Goal: Task Accomplishment & Management: Use online tool/utility

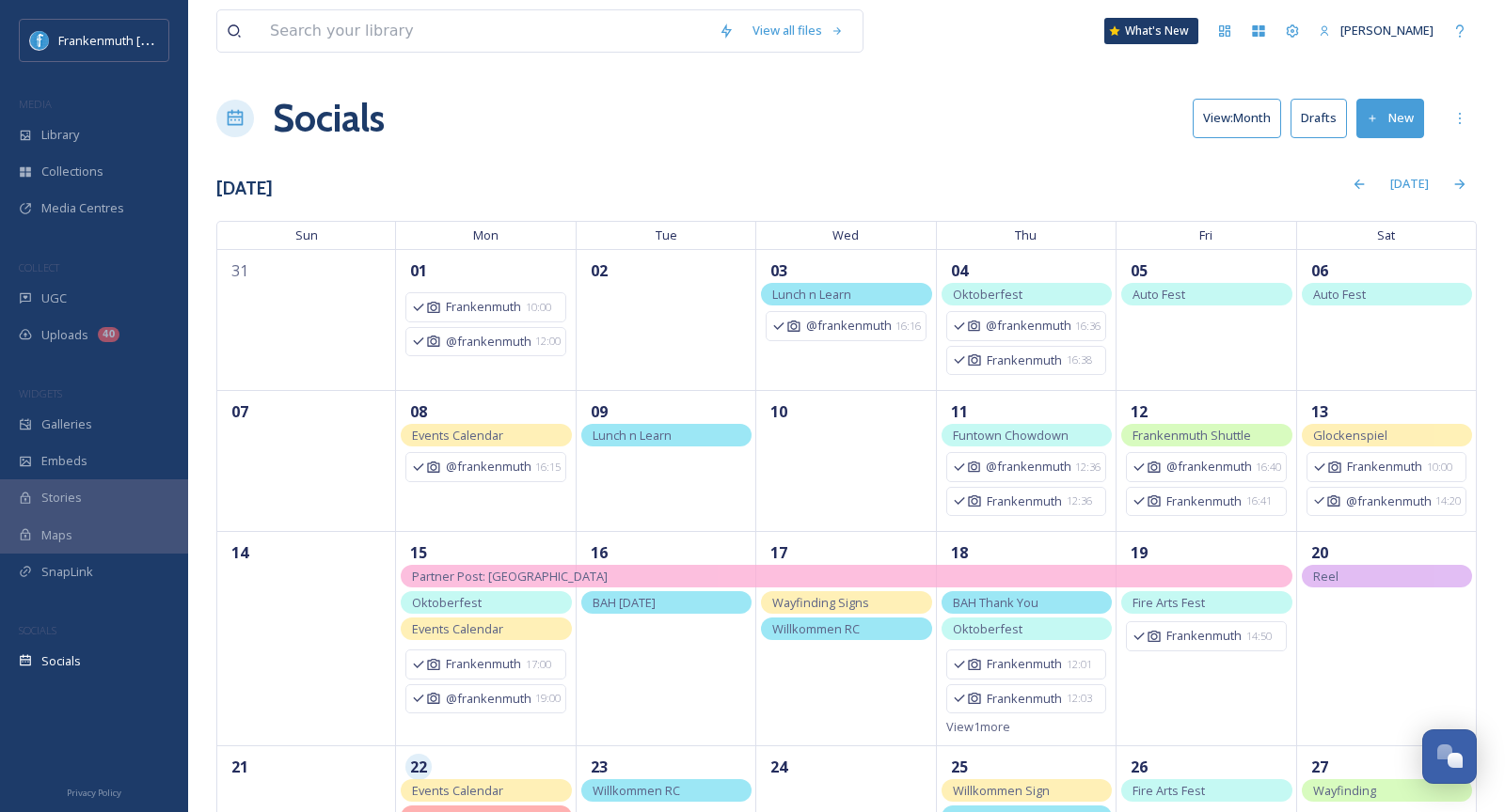
scroll to position [255, 0]
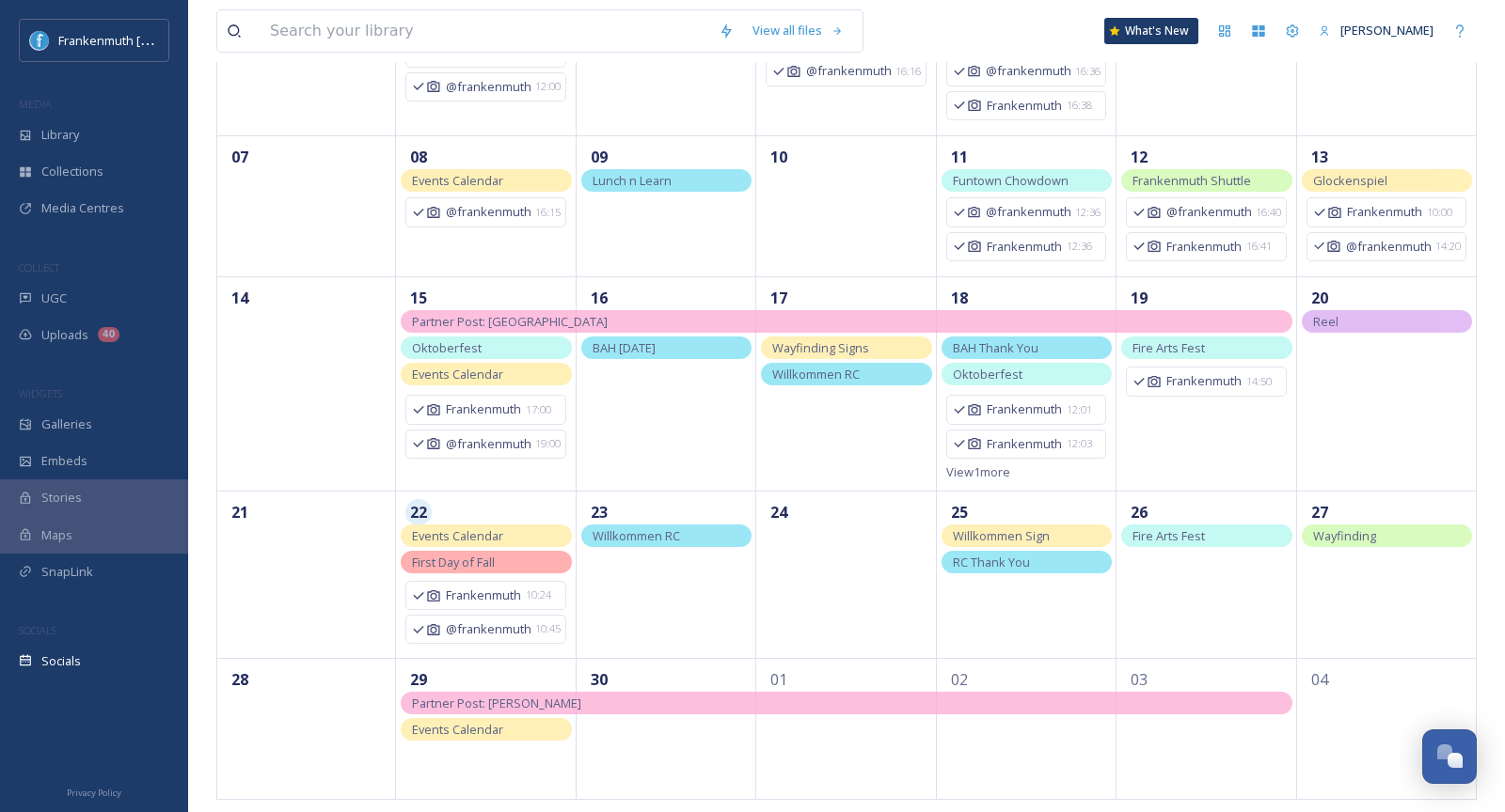
click at [98, 284] on div "UGC" at bounding box center [94, 298] width 188 height 36
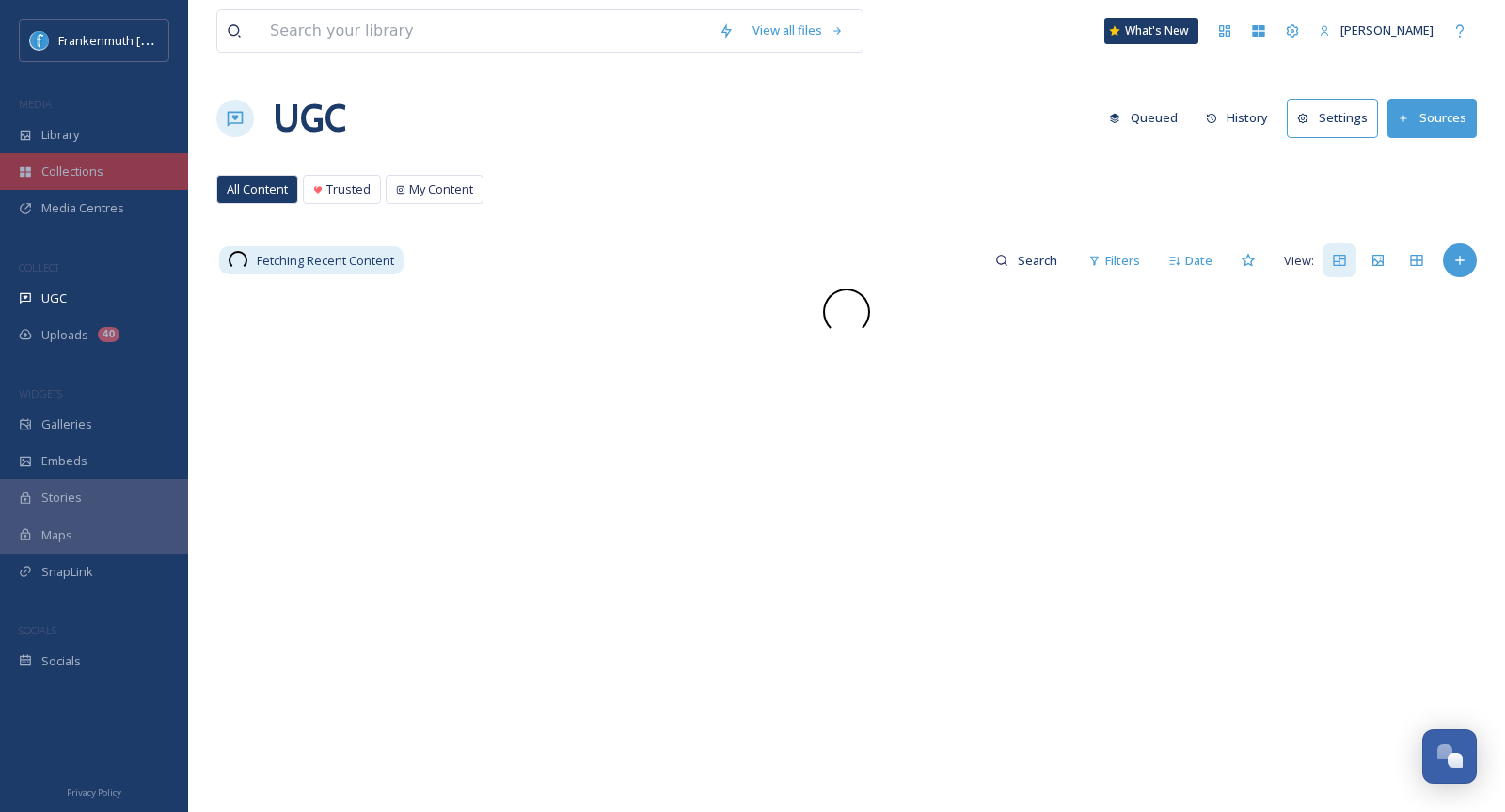
click at [156, 161] on div "Collections" at bounding box center [94, 171] width 188 height 36
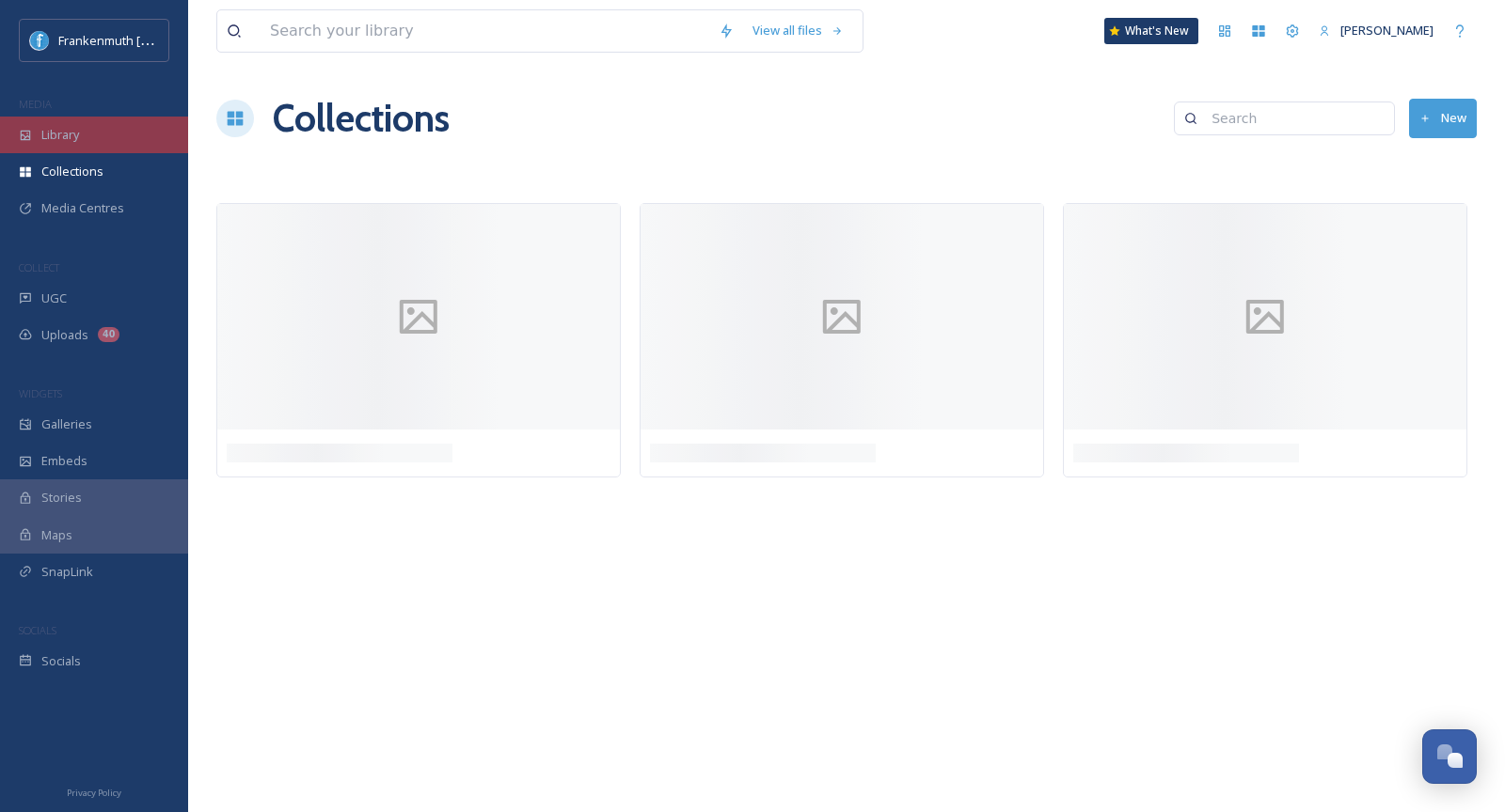
click at [154, 139] on div "Library" at bounding box center [94, 134] width 188 height 36
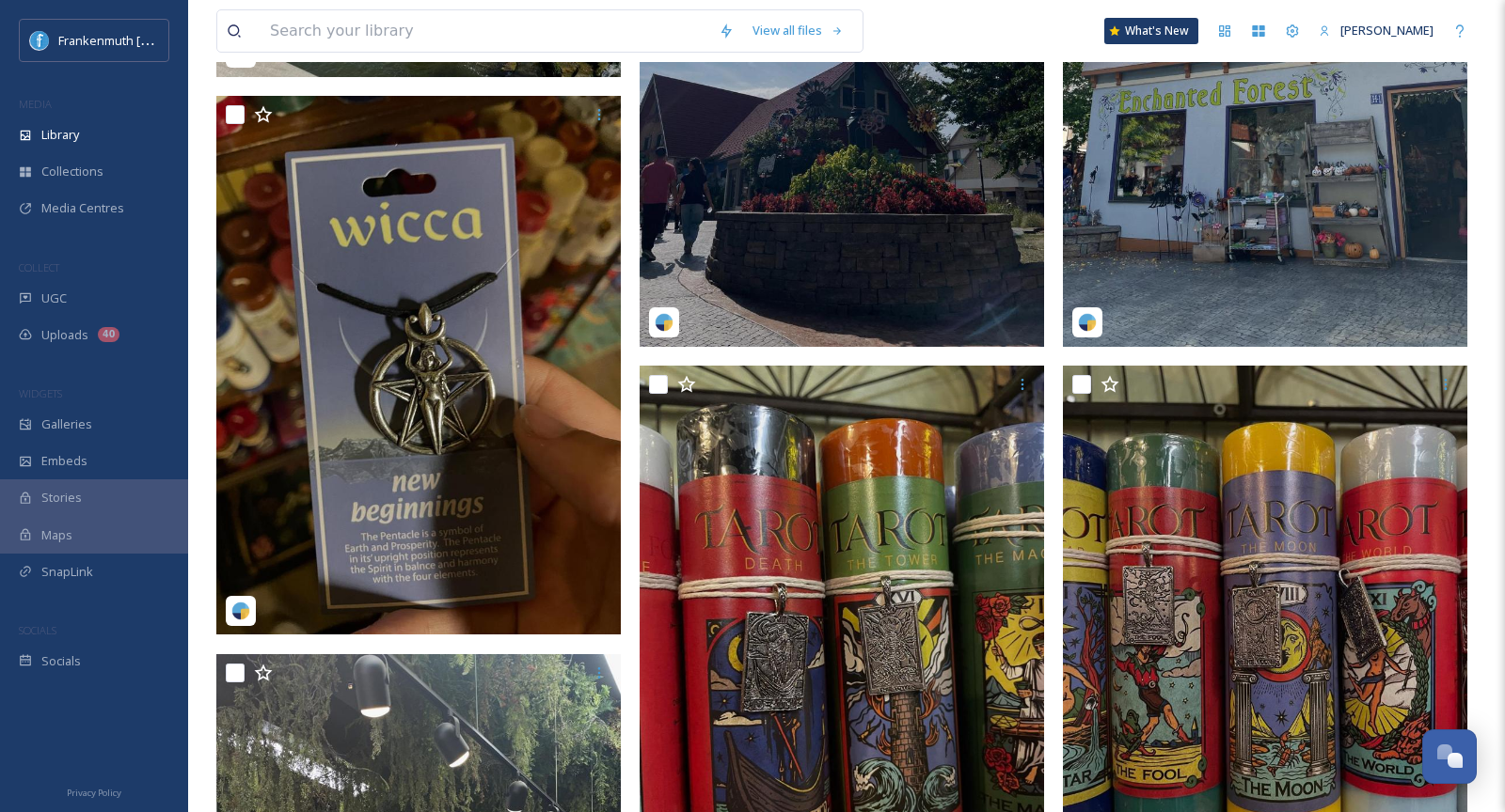
scroll to position [1130, 0]
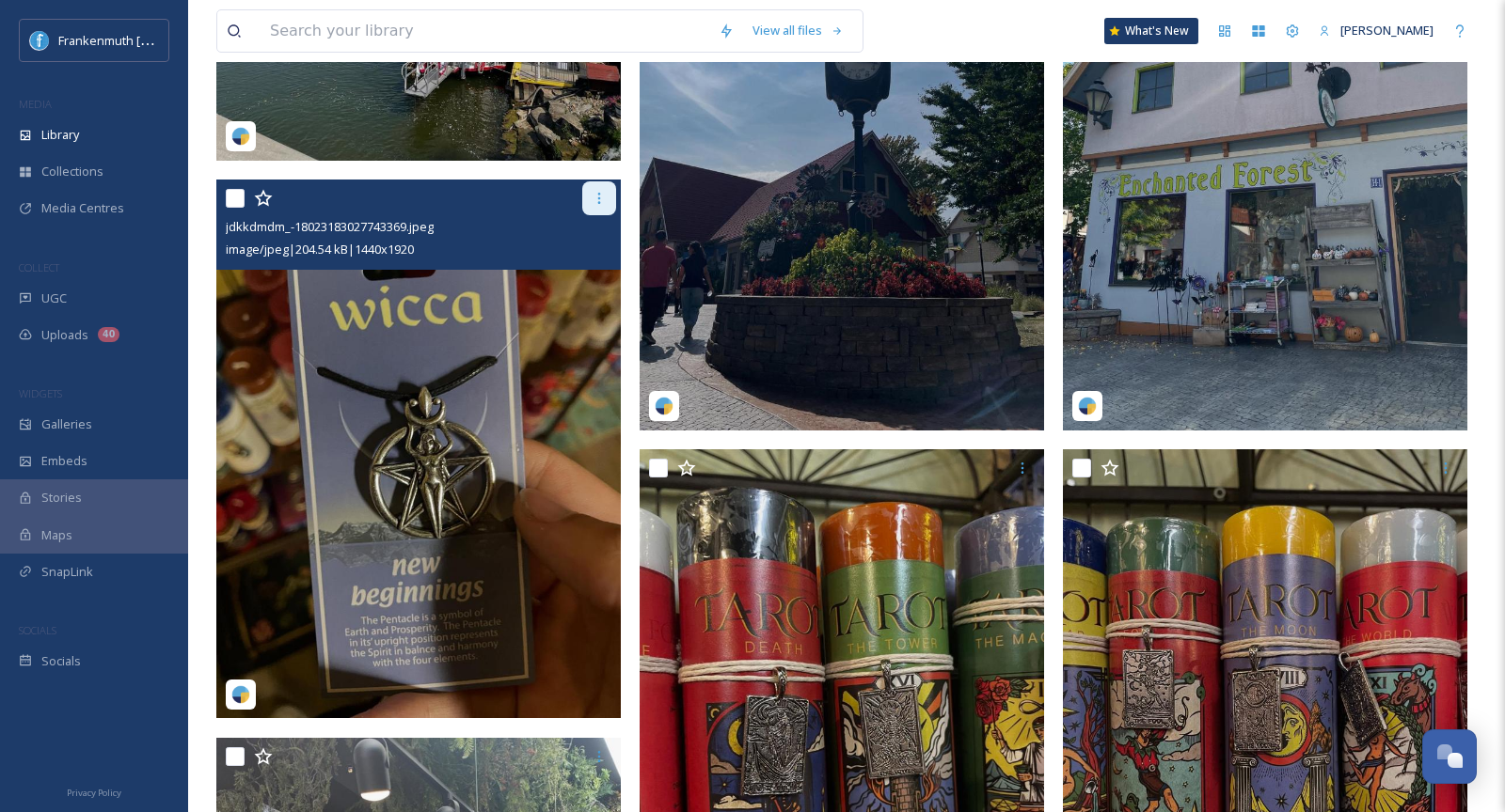
click at [595, 198] on icon at bounding box center [598, 198] width 15 height 15
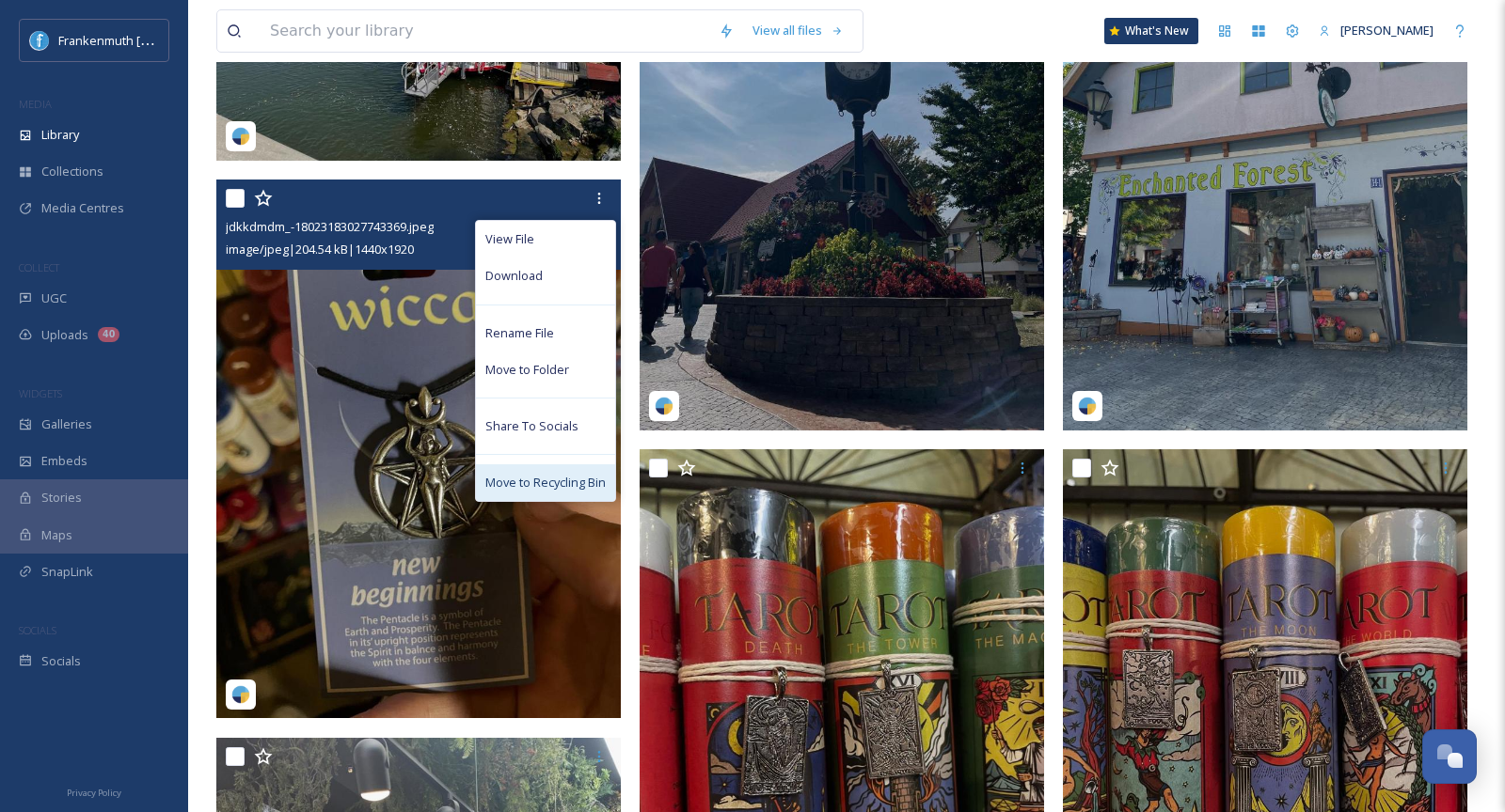
click at [581, 479] on span "Move to Recycling Bin" at bounding box center [545, 483] width 120 height 18
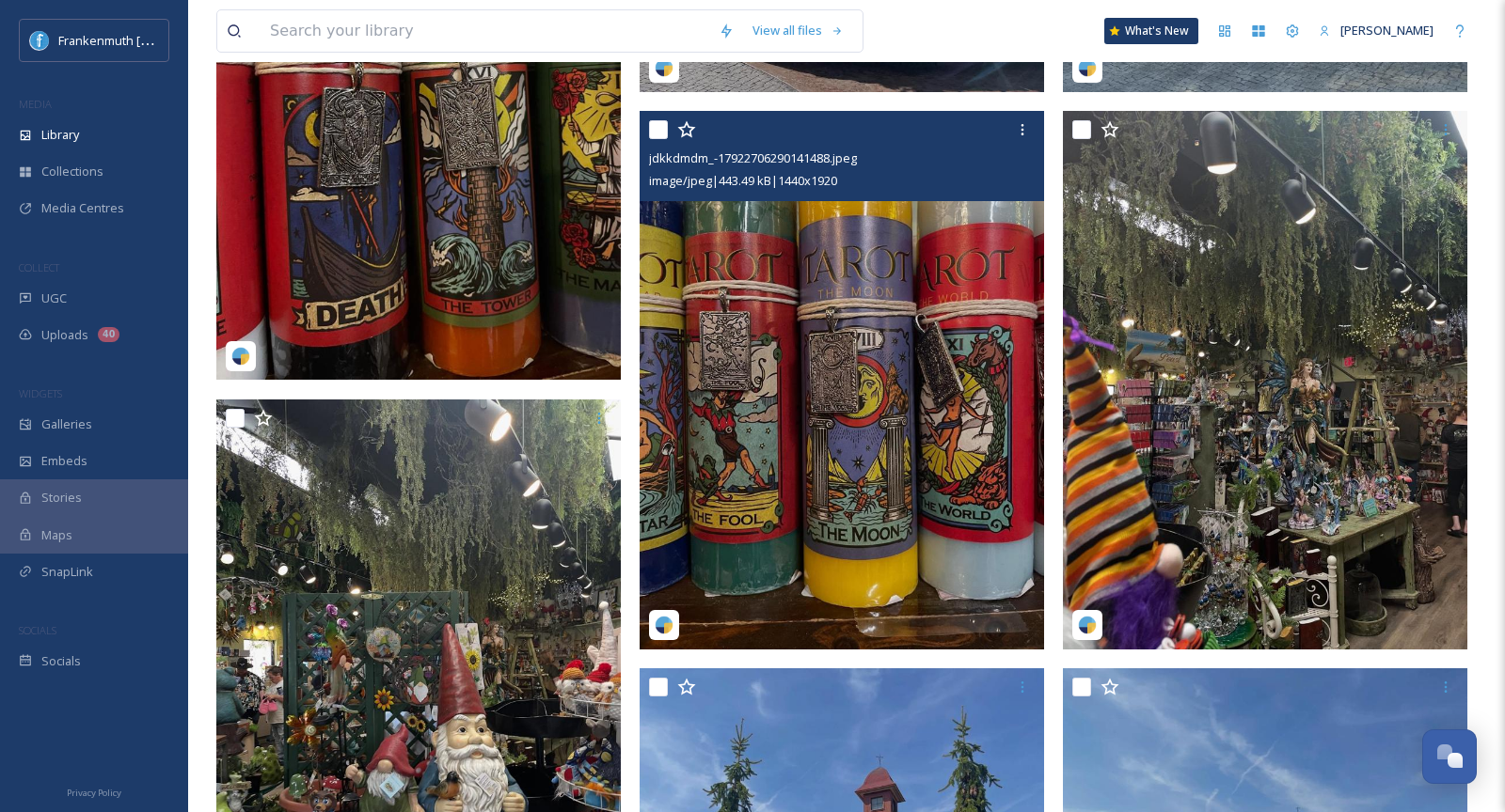
scroll to position [1467, 0]
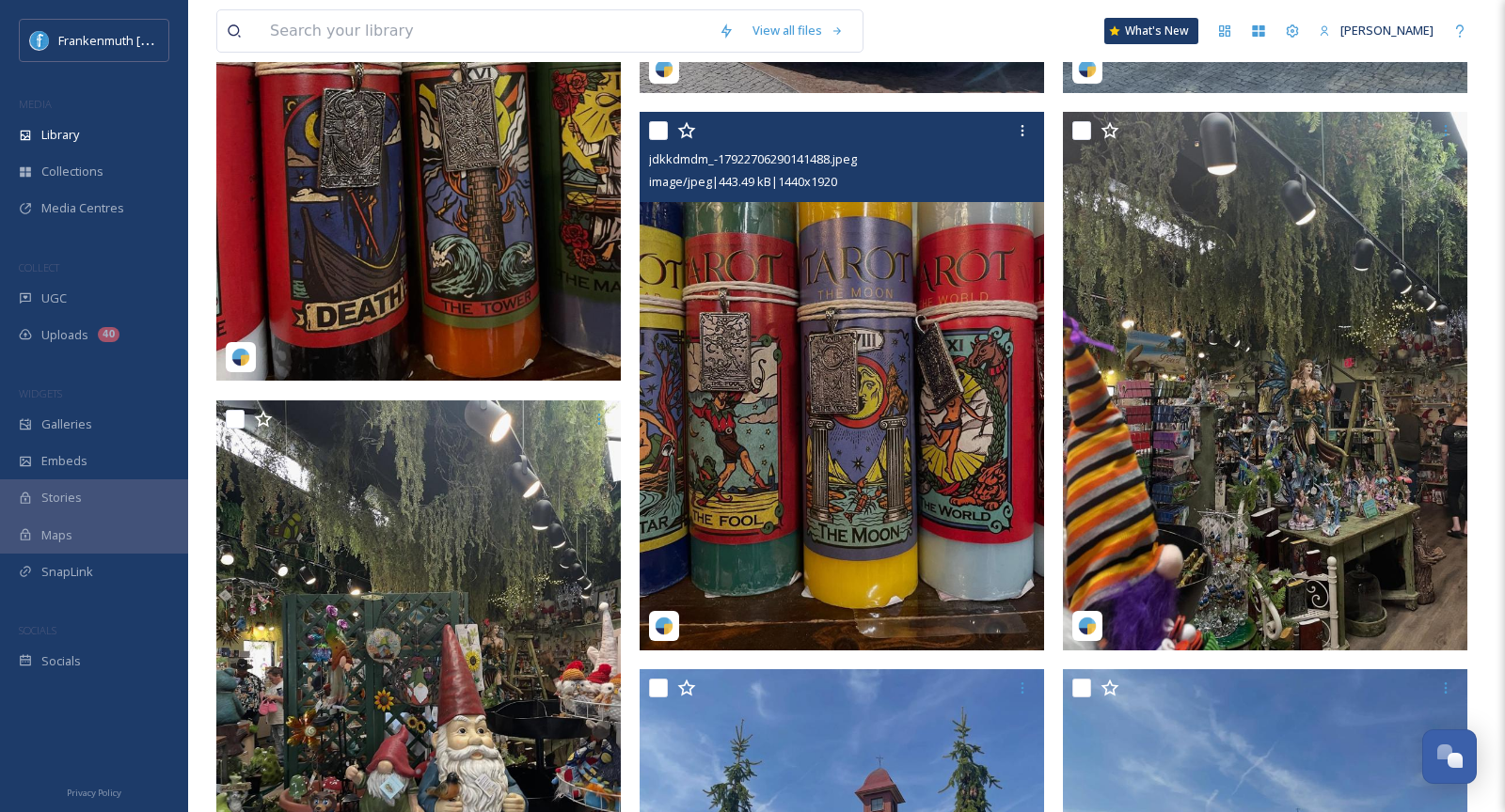
click at [1012, 141] on div at bounding box center [1022, 130] width 34 height 34
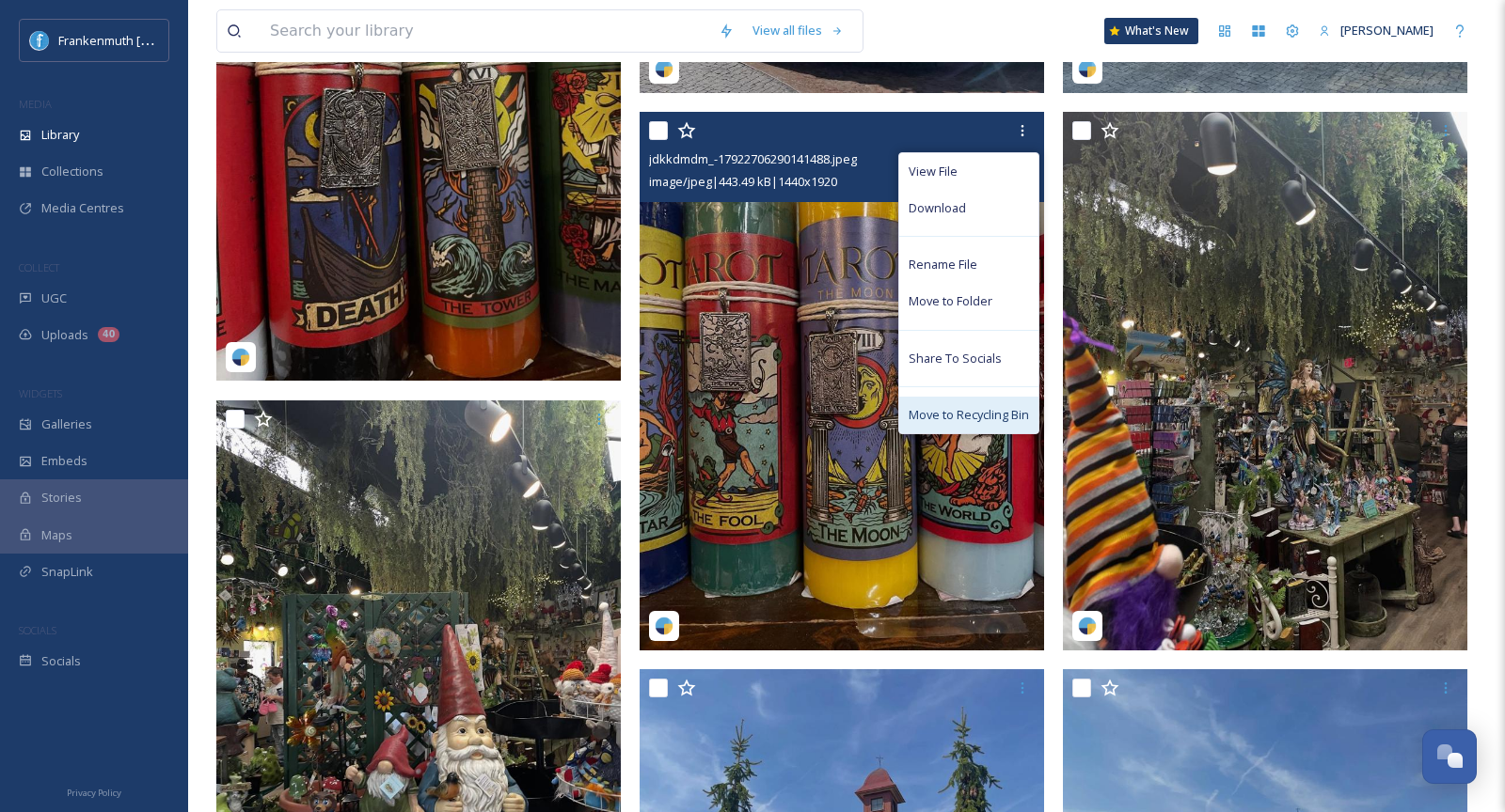
click at [955, 421] on span "Move to Recycling Bin" at bounding box center [969, 415] width 120 height 18
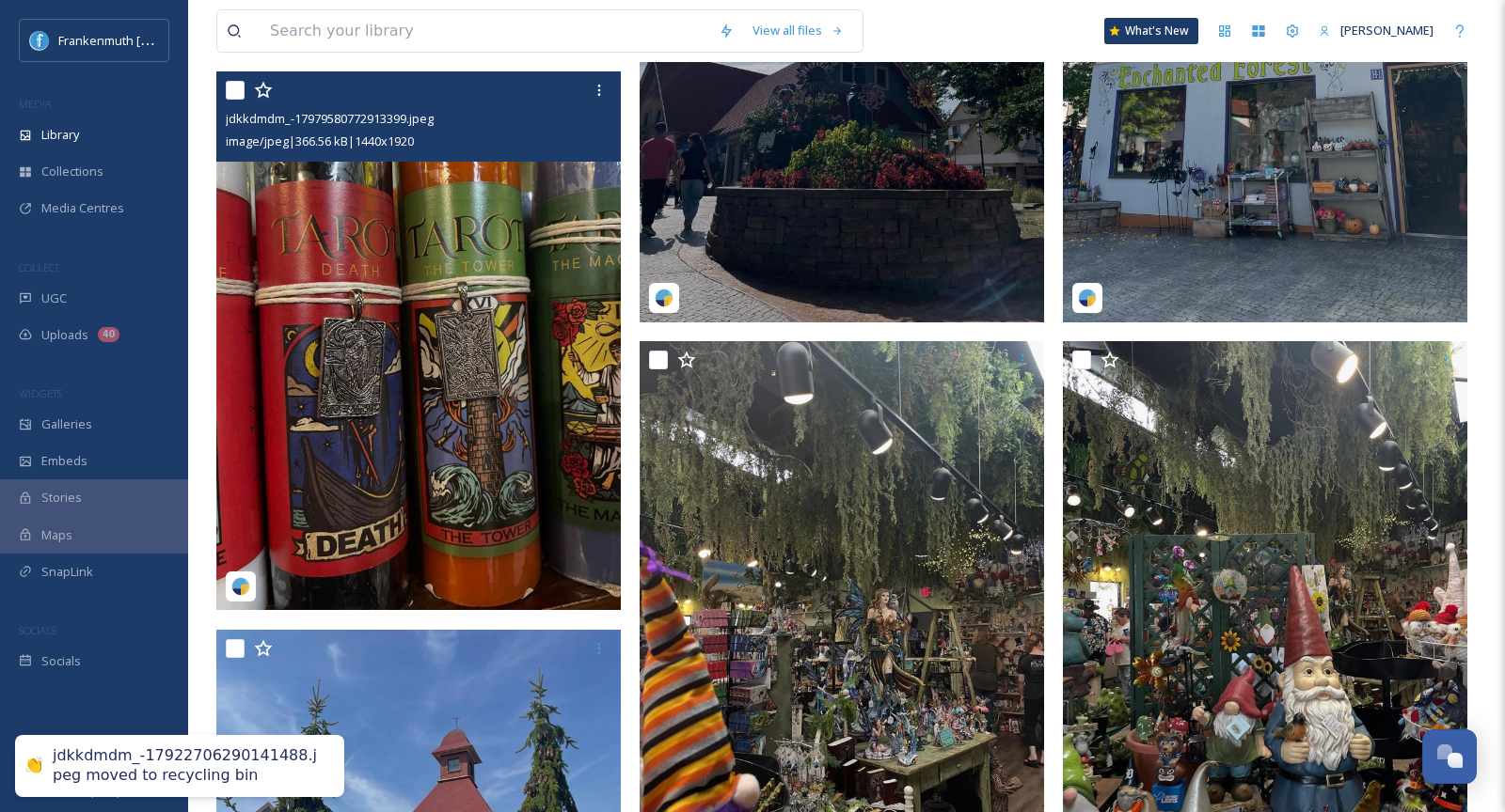
scroll to position [1226, 0]
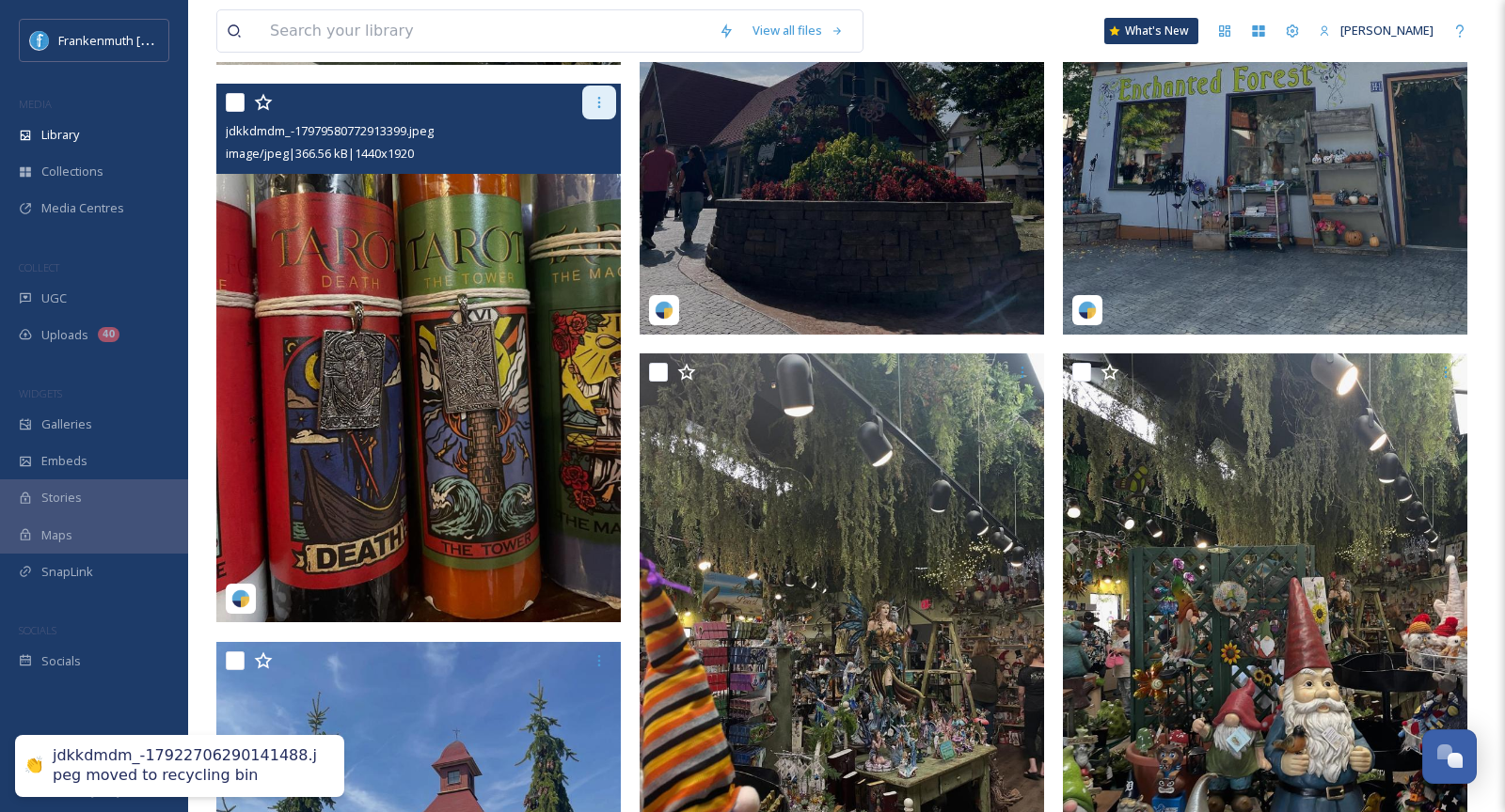
click at [596, 116] on div at bounding box center [599, 102] width 34 height 34
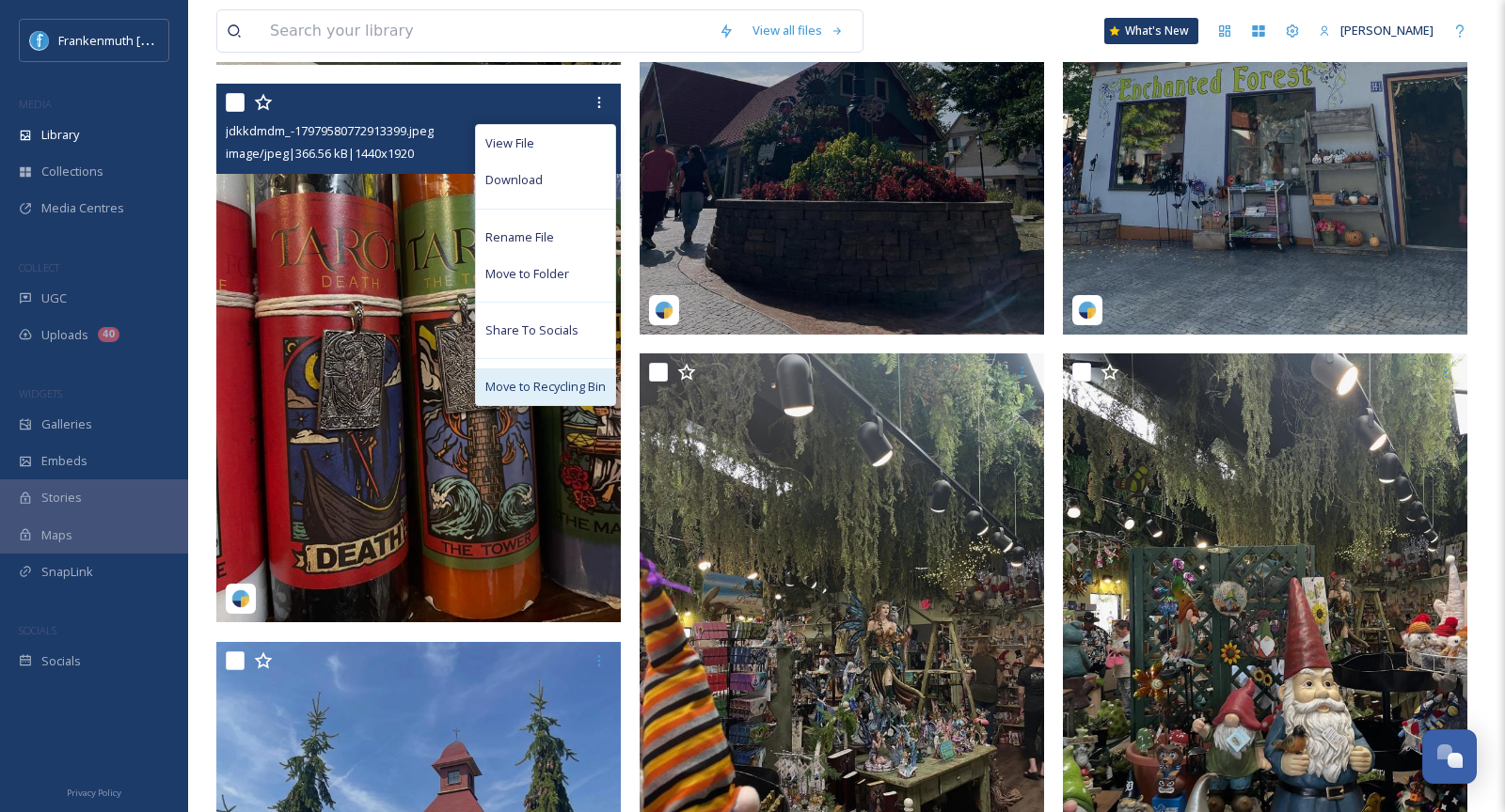
click at [564, 385] on span "Move to Recycling Bin" at bounding box center [545, 387] width 120 height 18
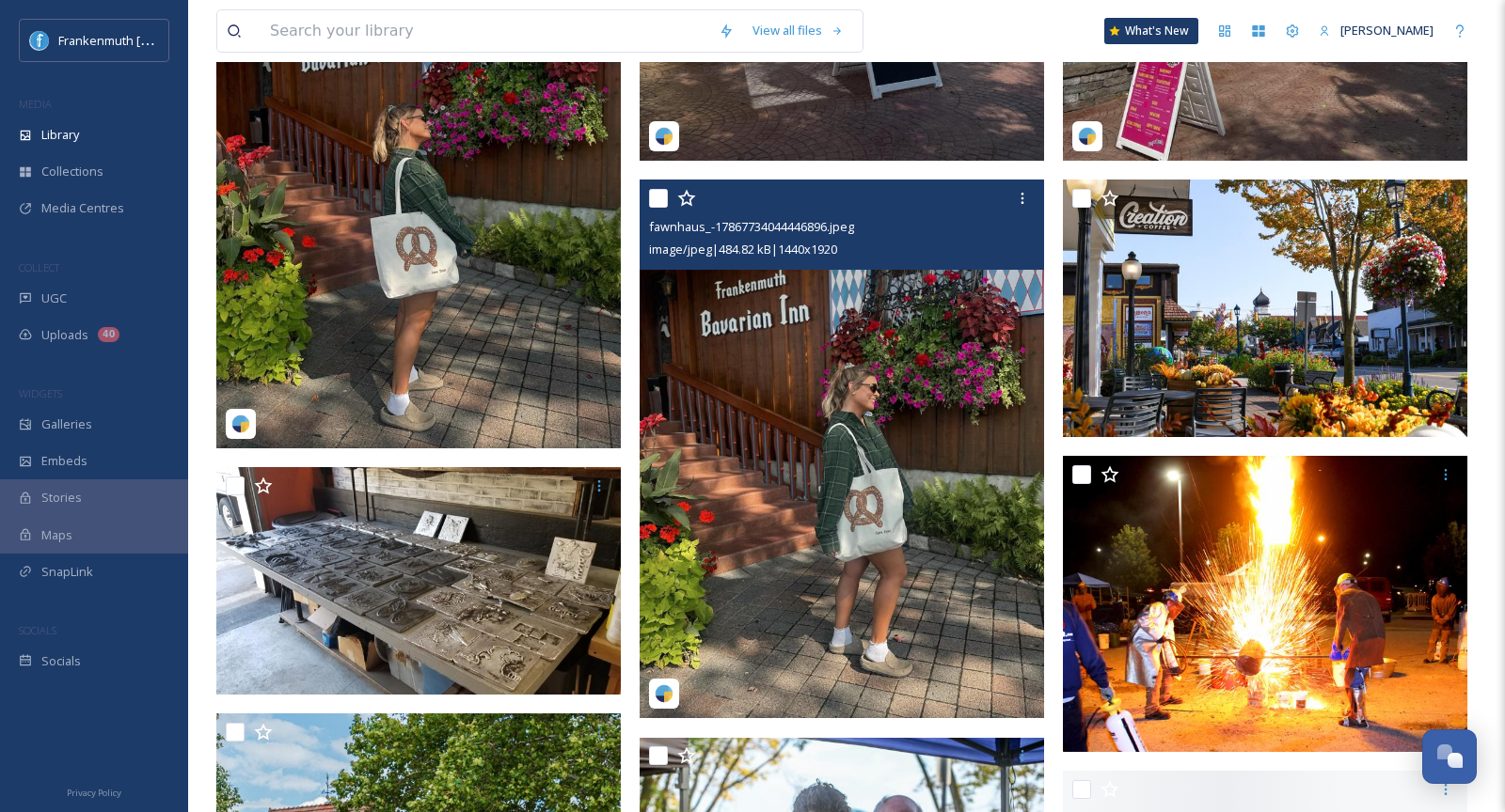
scroll to position [3881, 0]
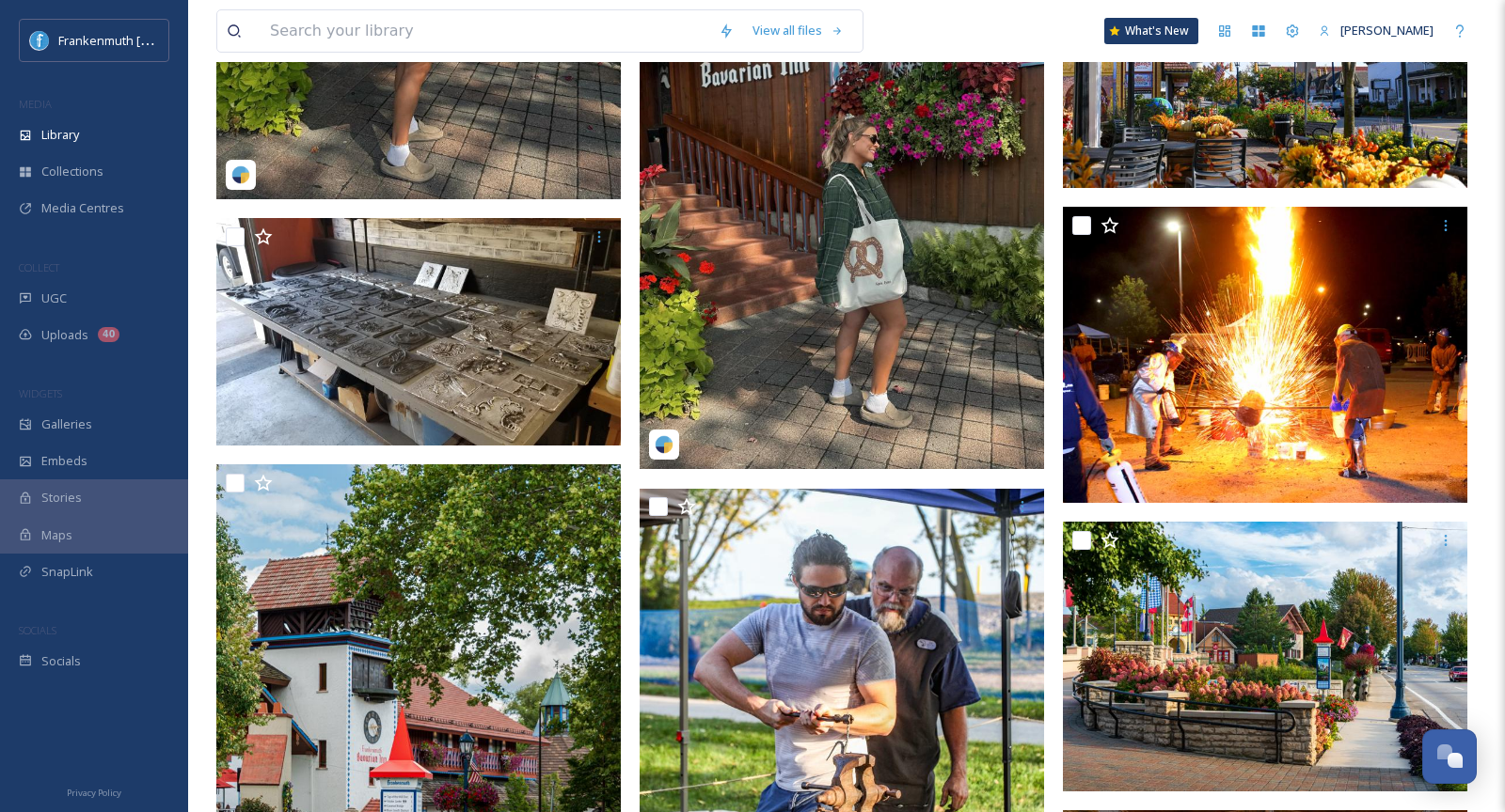
click at [828, 233] on img at bounding box center [842, 199] width 404 height 539
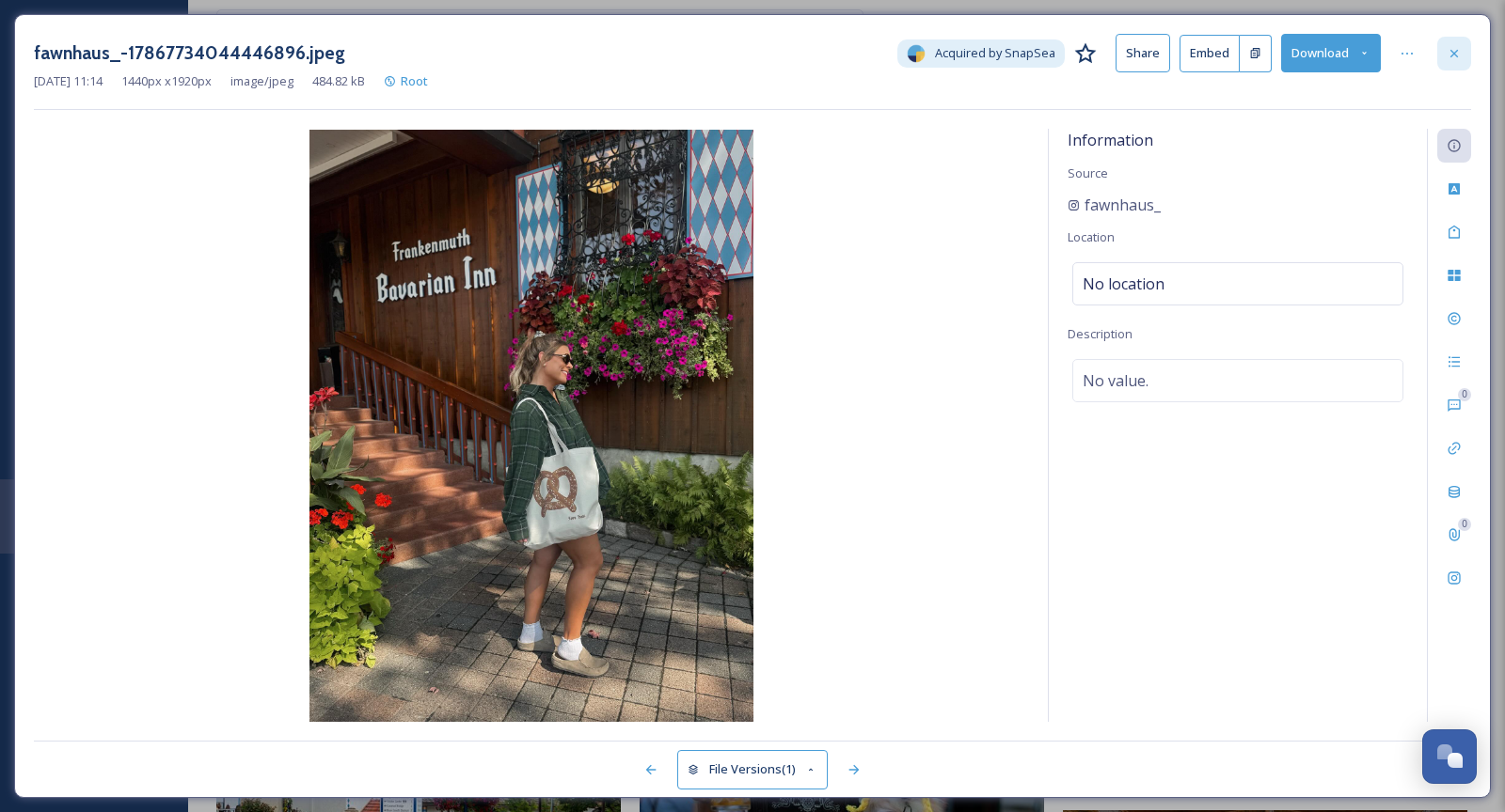
click at [1459, 56] on icon at bounding box center [1454, 53] width 15 height 15
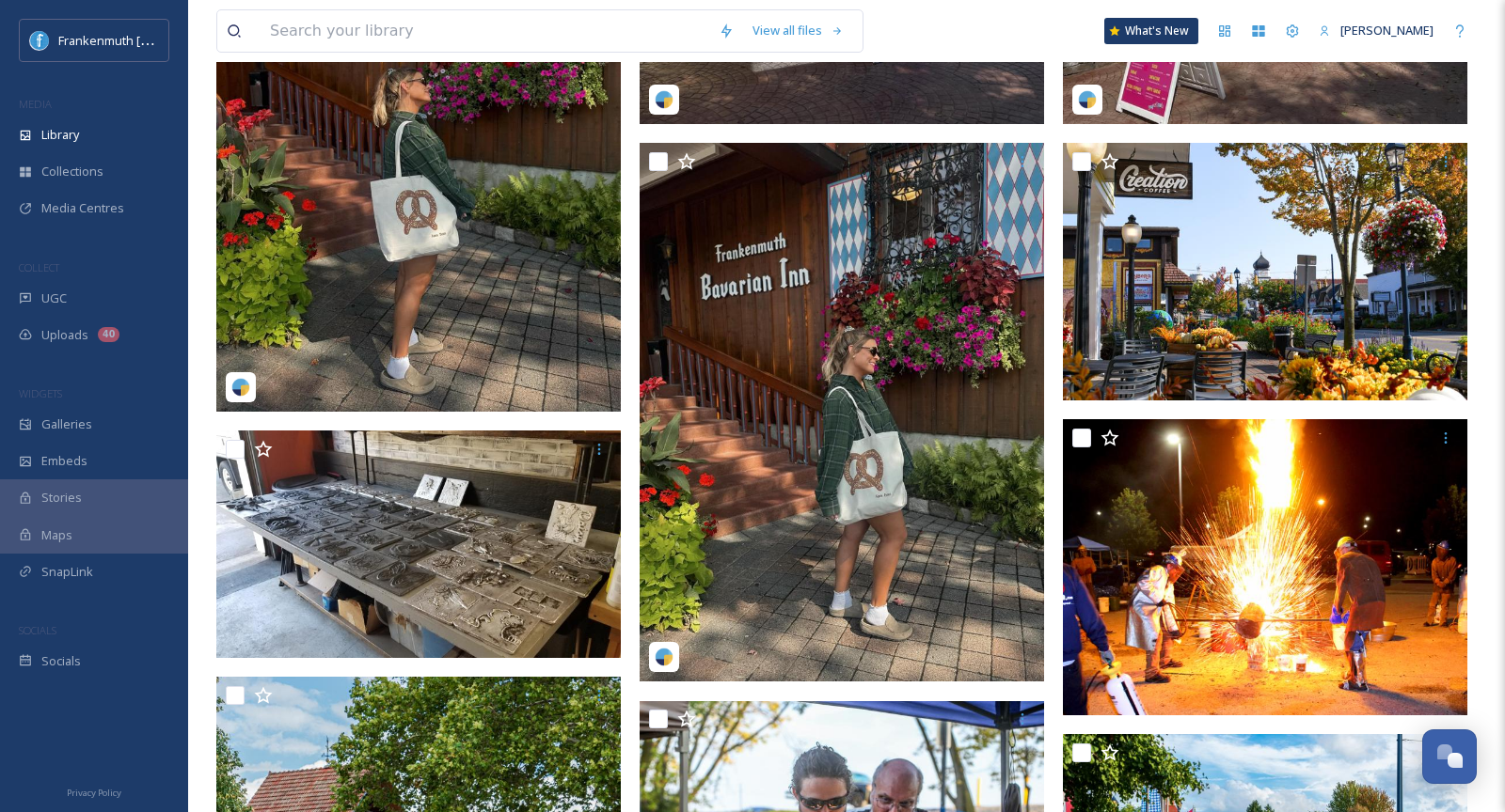
click at [483, 277] on img at bounding box center [418, 143] width 404 height 539
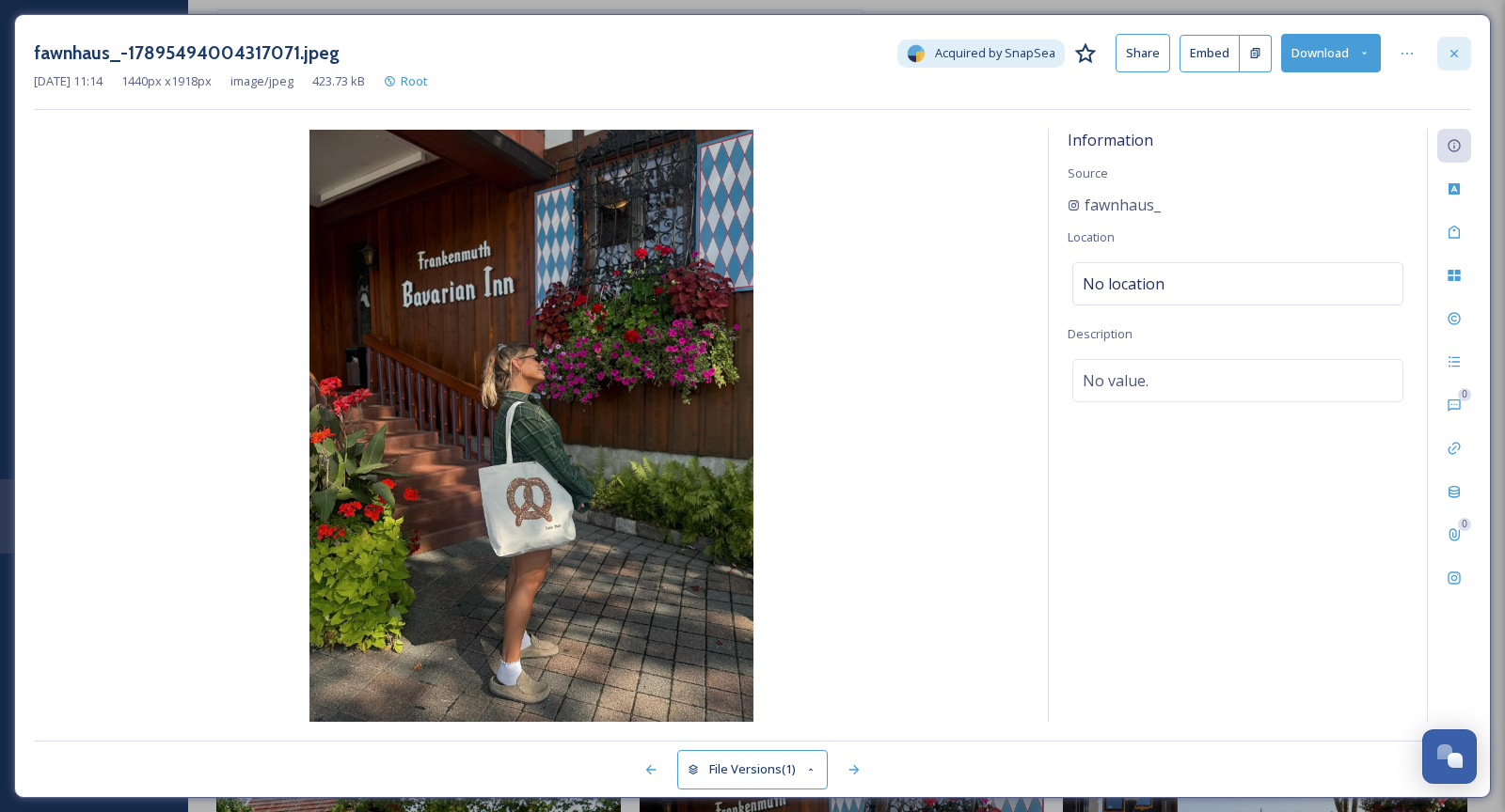
click at [1446, 55] on div at bounding box center [1454, 53] width 34 height 34
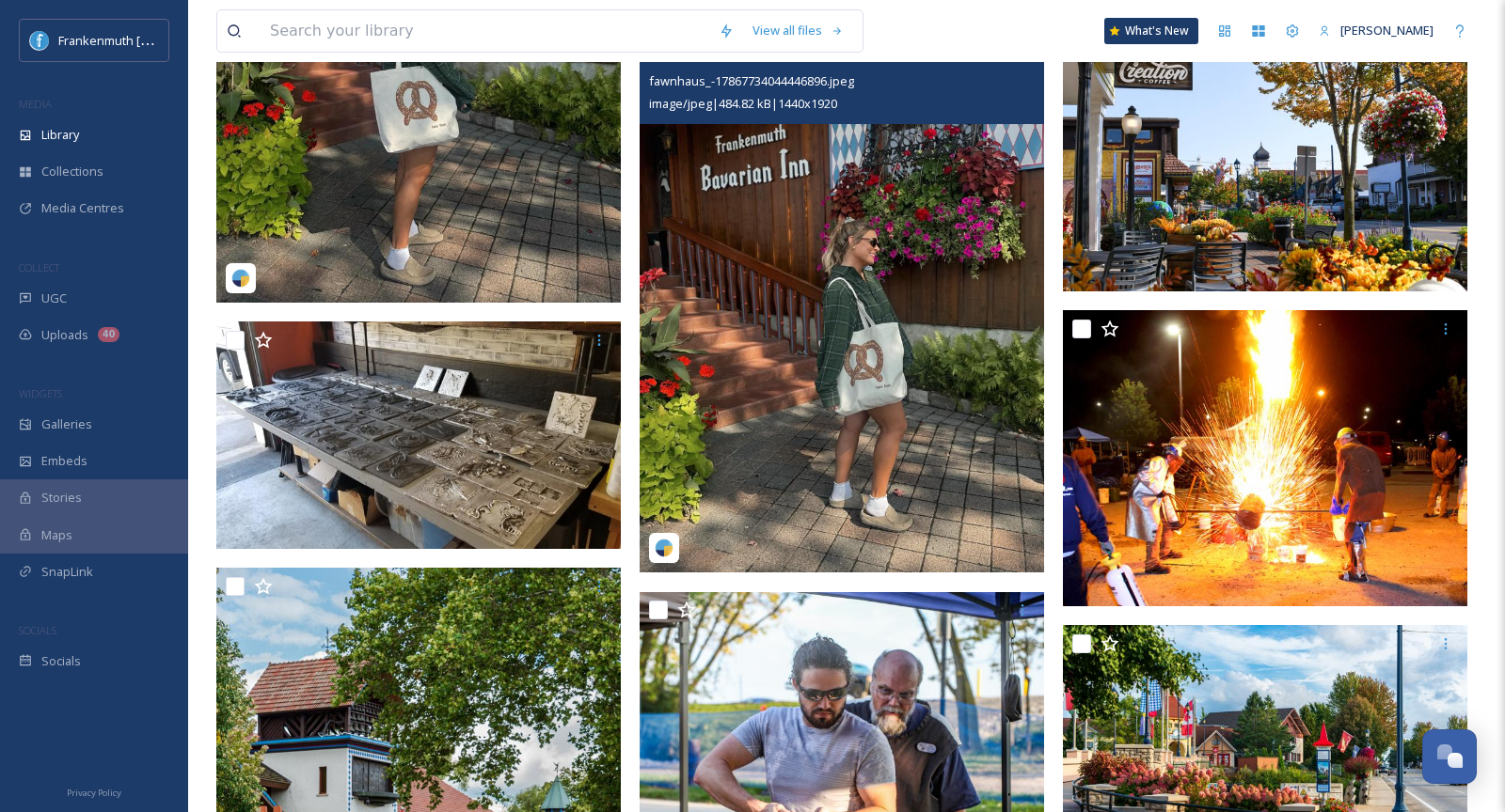
scroll to position [3782, 0]
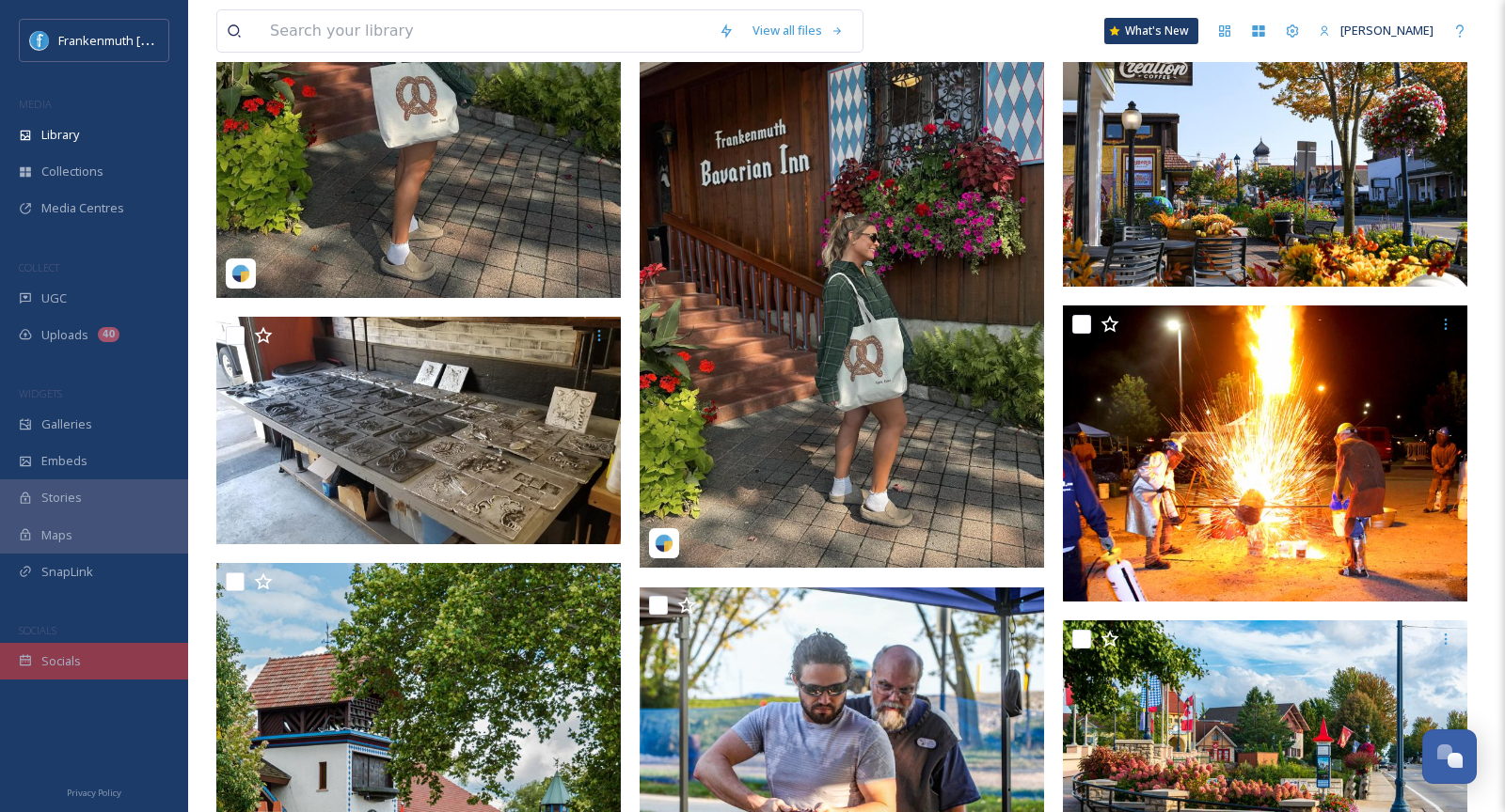
click at [113, 667] on div "Socials" at bounding box center [94, 661] width 188 height 36
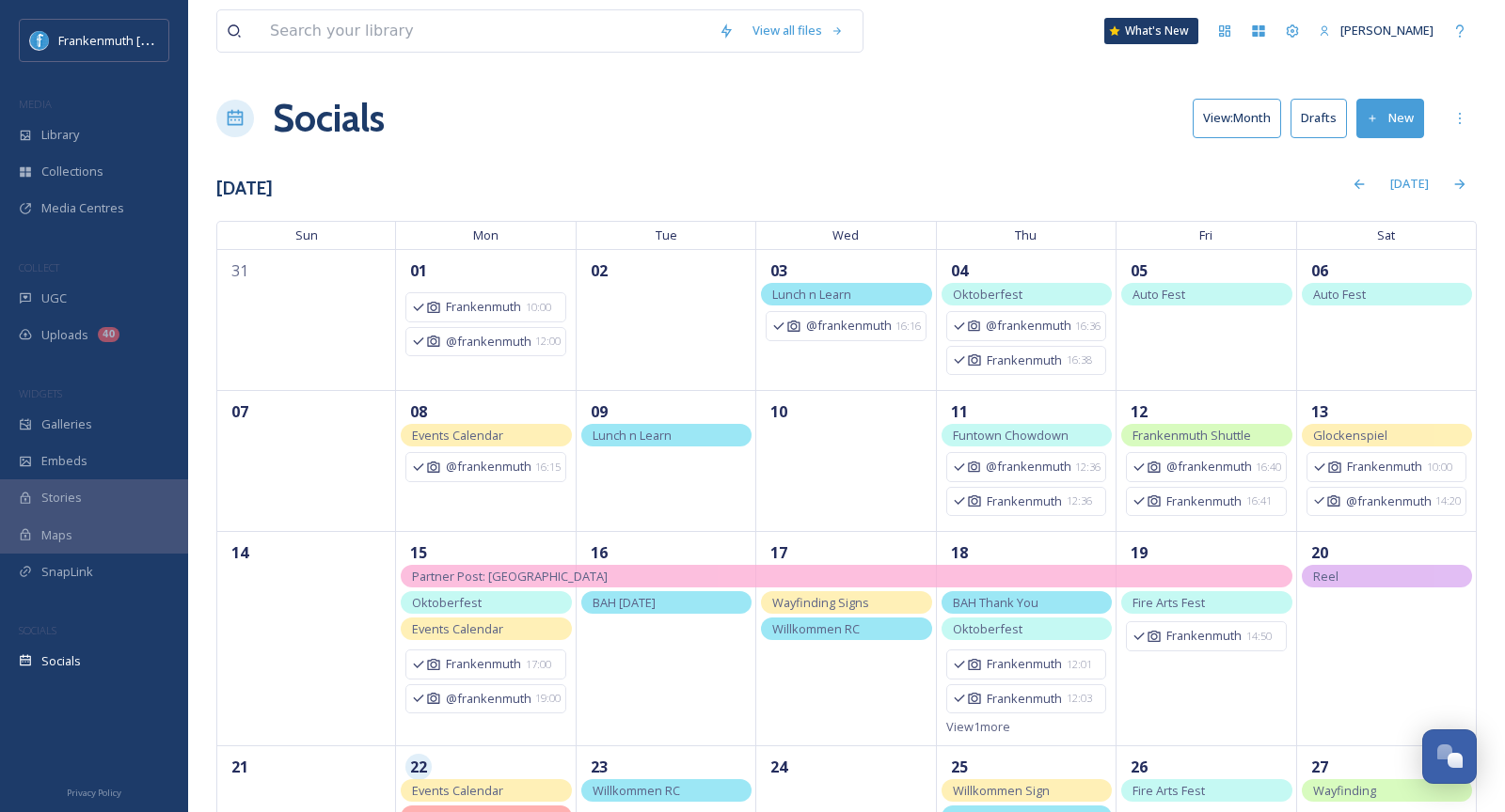
click at [1307, 108] on button "Drafts" at bounding box center [1318, 117] width 56 height 38
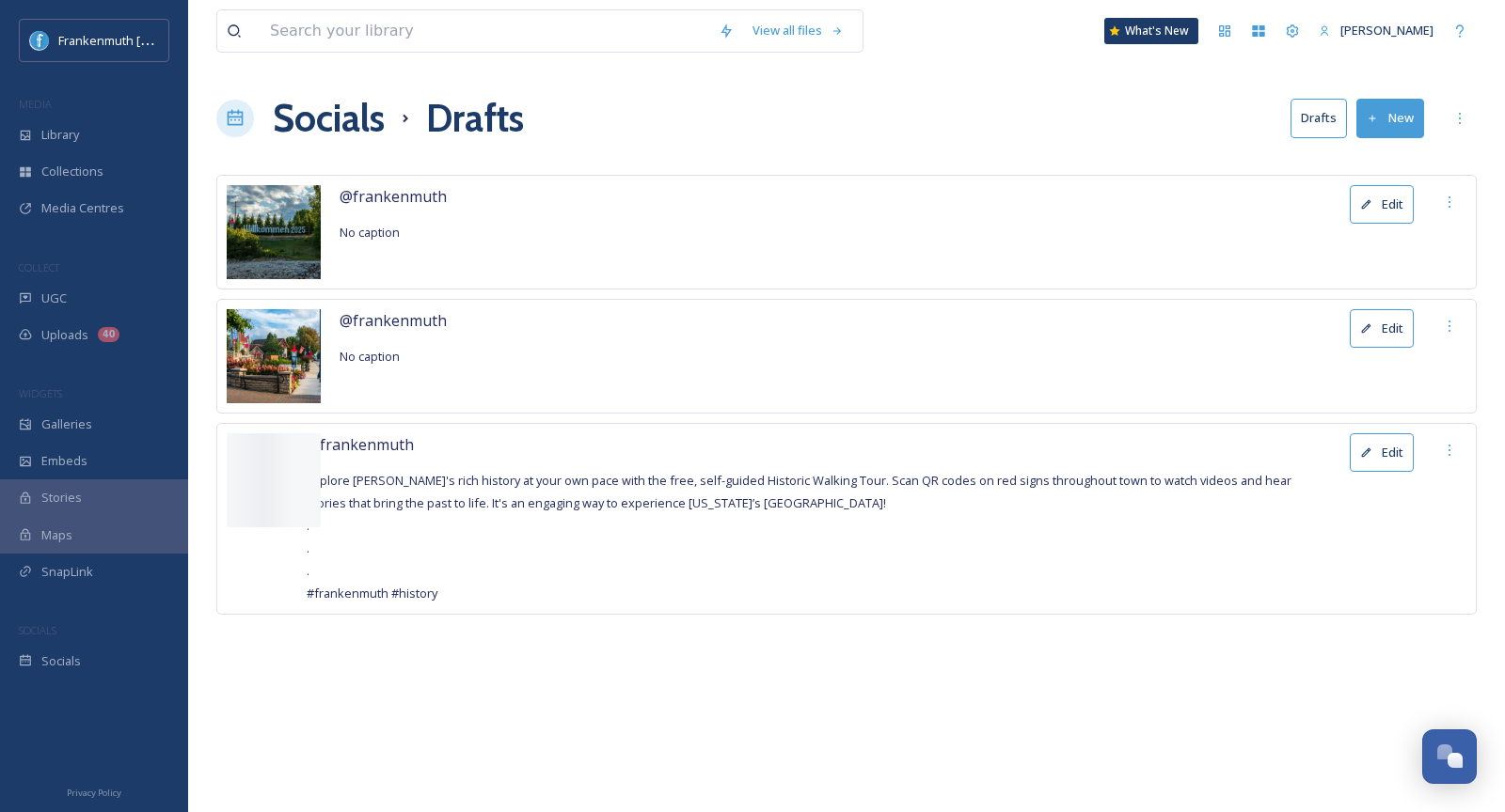
click at [1369, 193] on button "Edit" at bounding box center [1381, 204] width 64 height 38
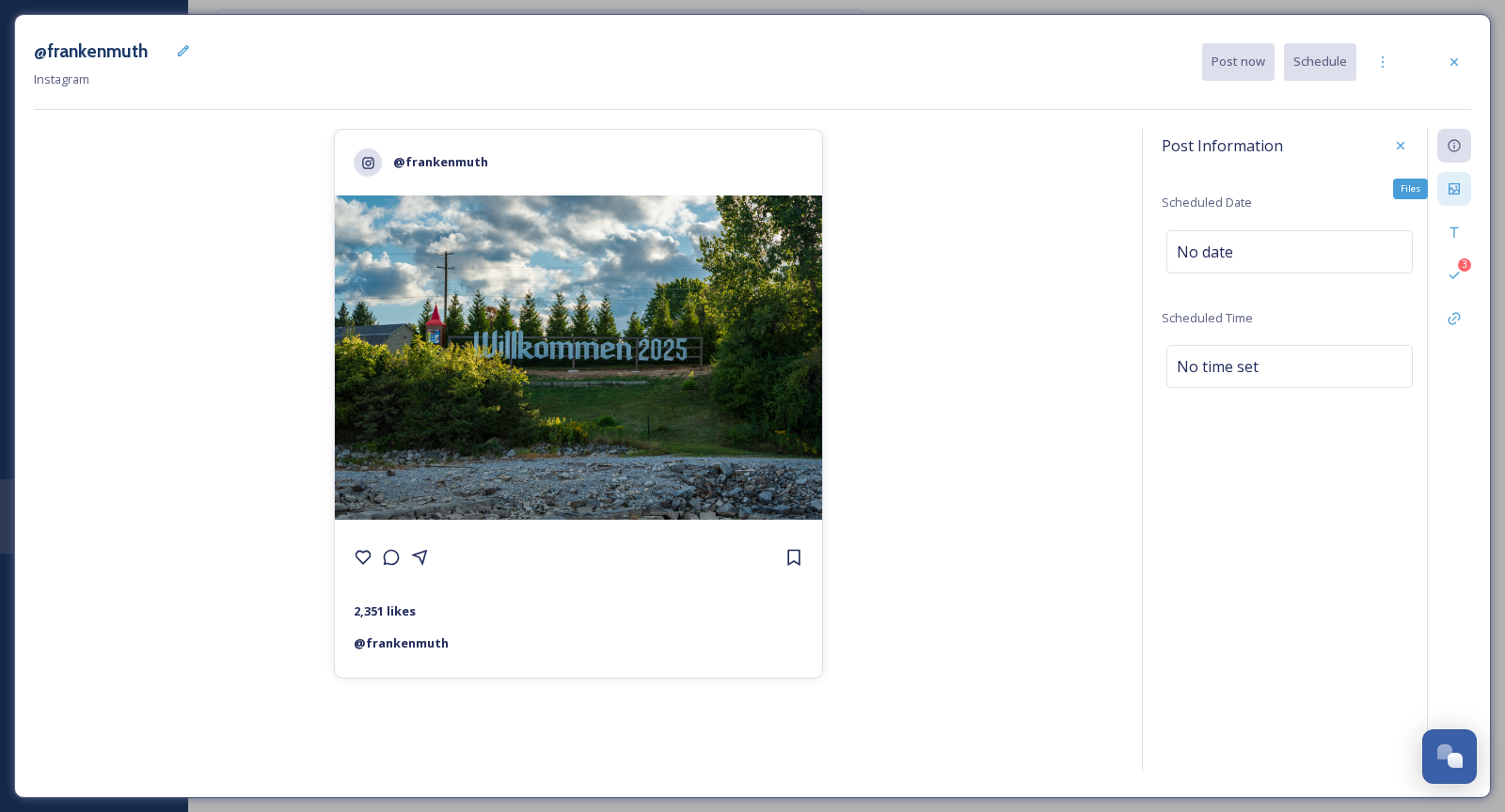
click at [1455, 178] on div "Files" at bounding box center [1454, 189] width 34 height 34
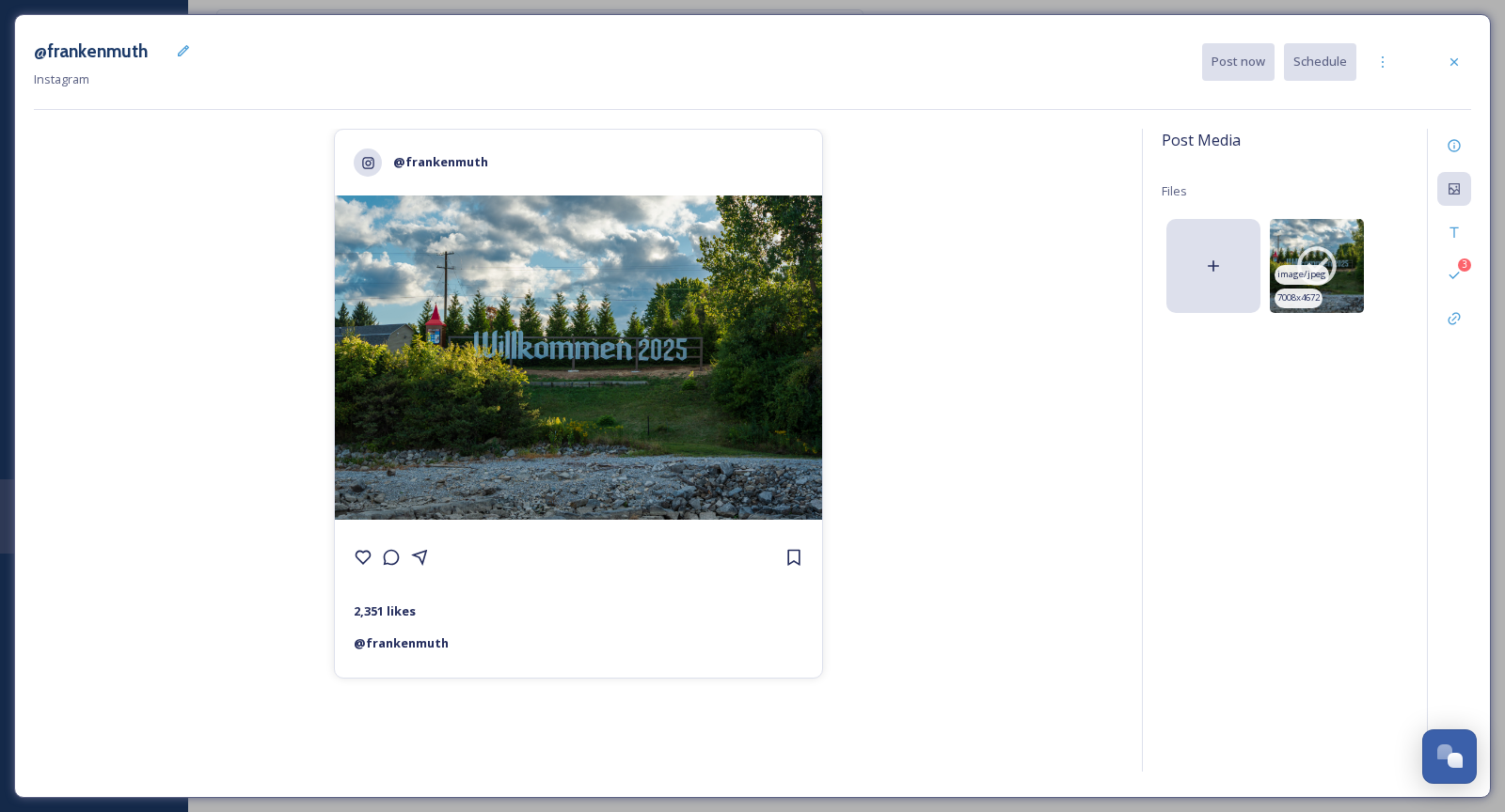
click at [1320, 265] on div "image/jpeg" at bounding box center [1301, 275] width 54 height 20
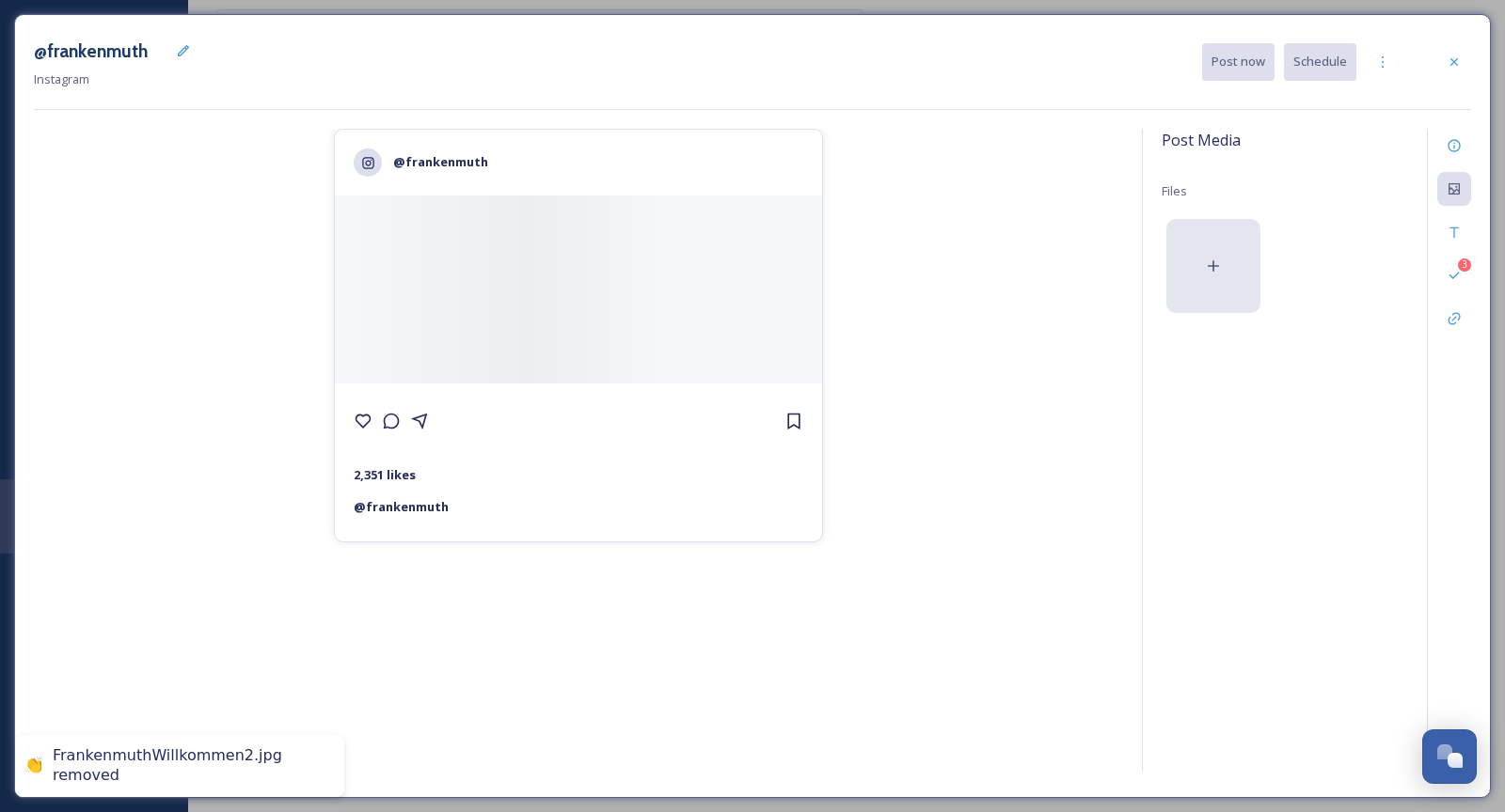
click at [1197, 260] on div at bounding box center [1212, 265] width 94 height 94
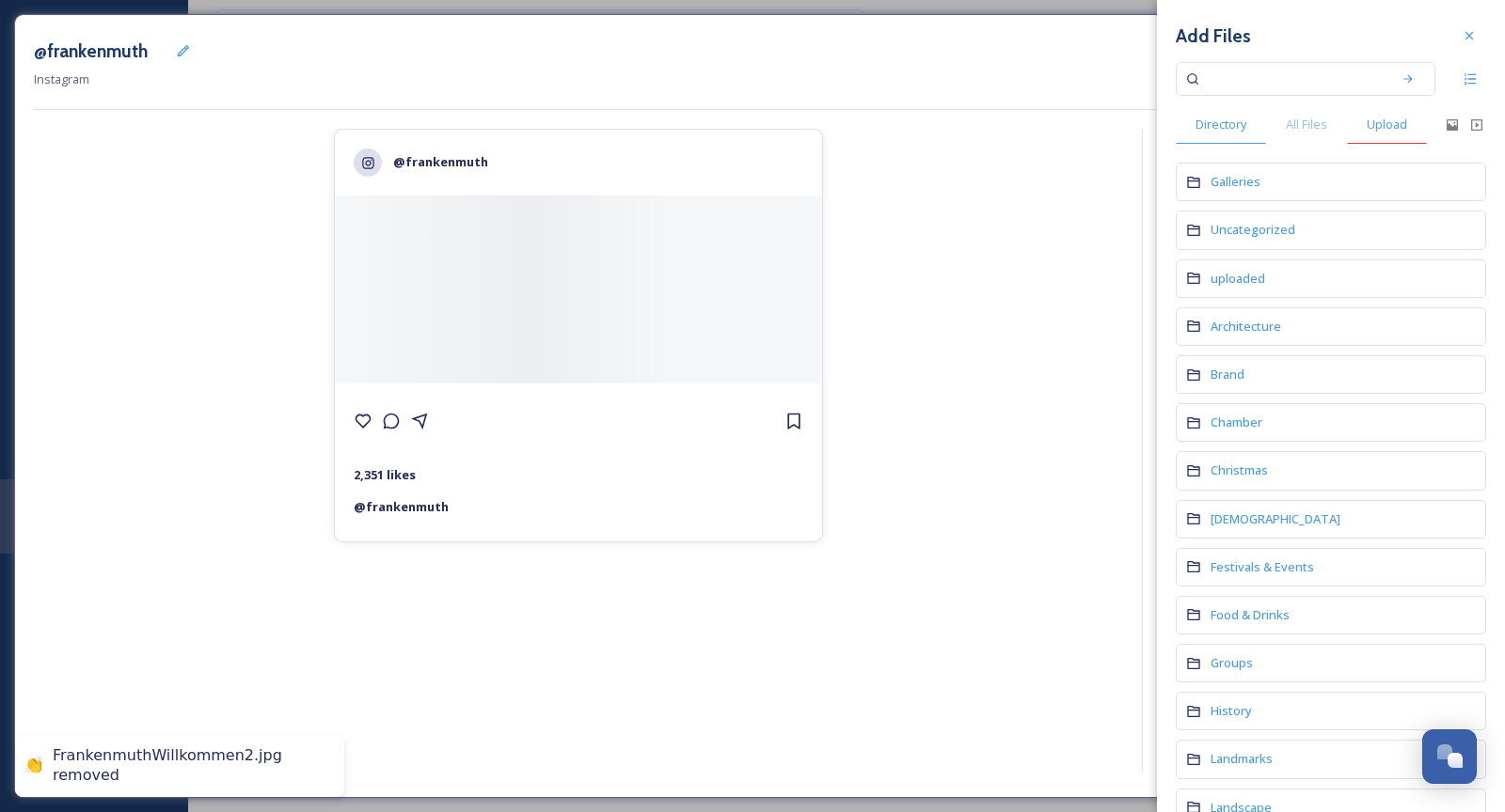
click at [1370, 129] on span "Upload" at bounding box center [1386, 124] width 40 height 18
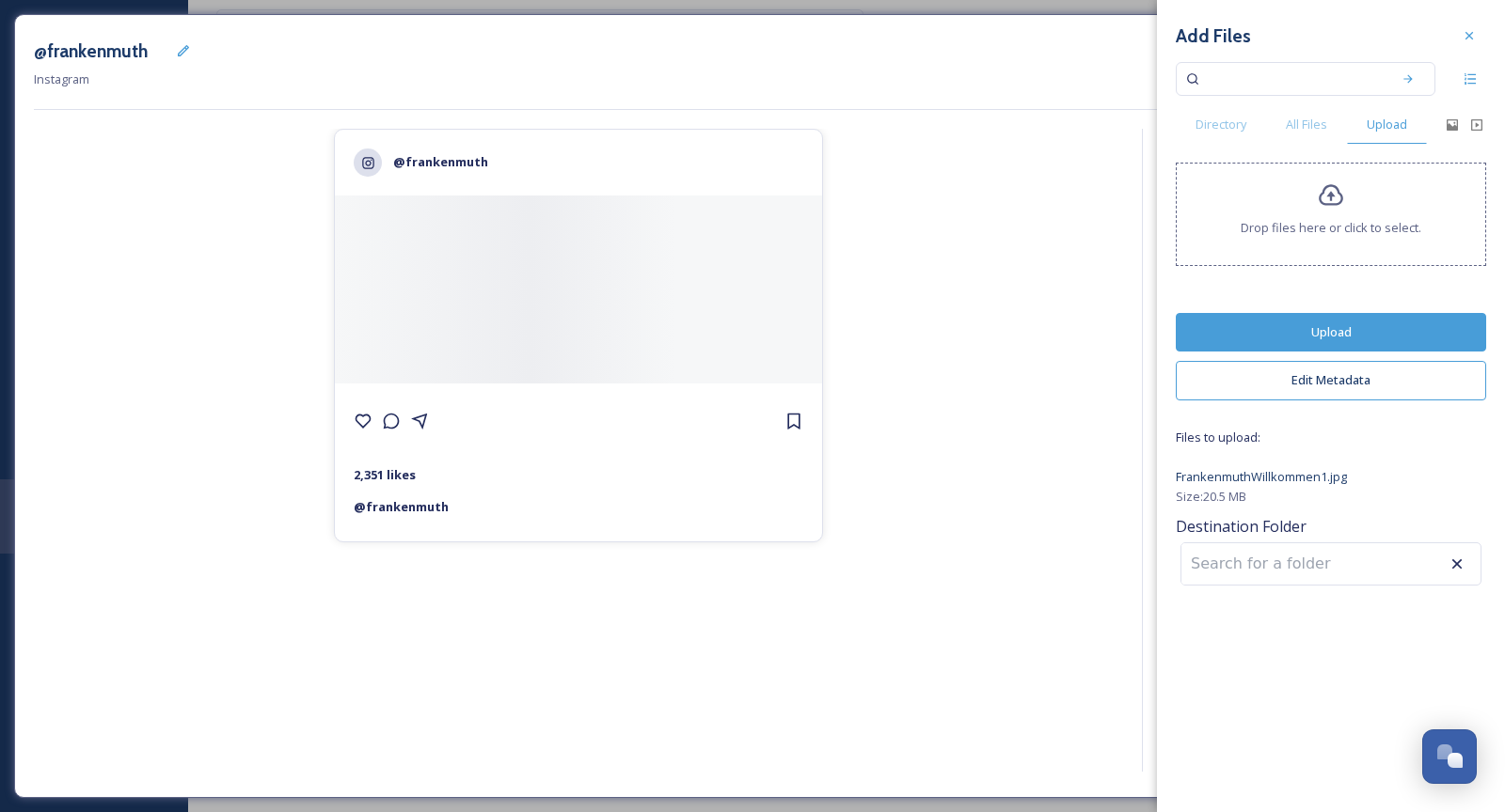
click at [1371, 318] on button "Upload" at bounding box center [1331, 332] width 310 height 38
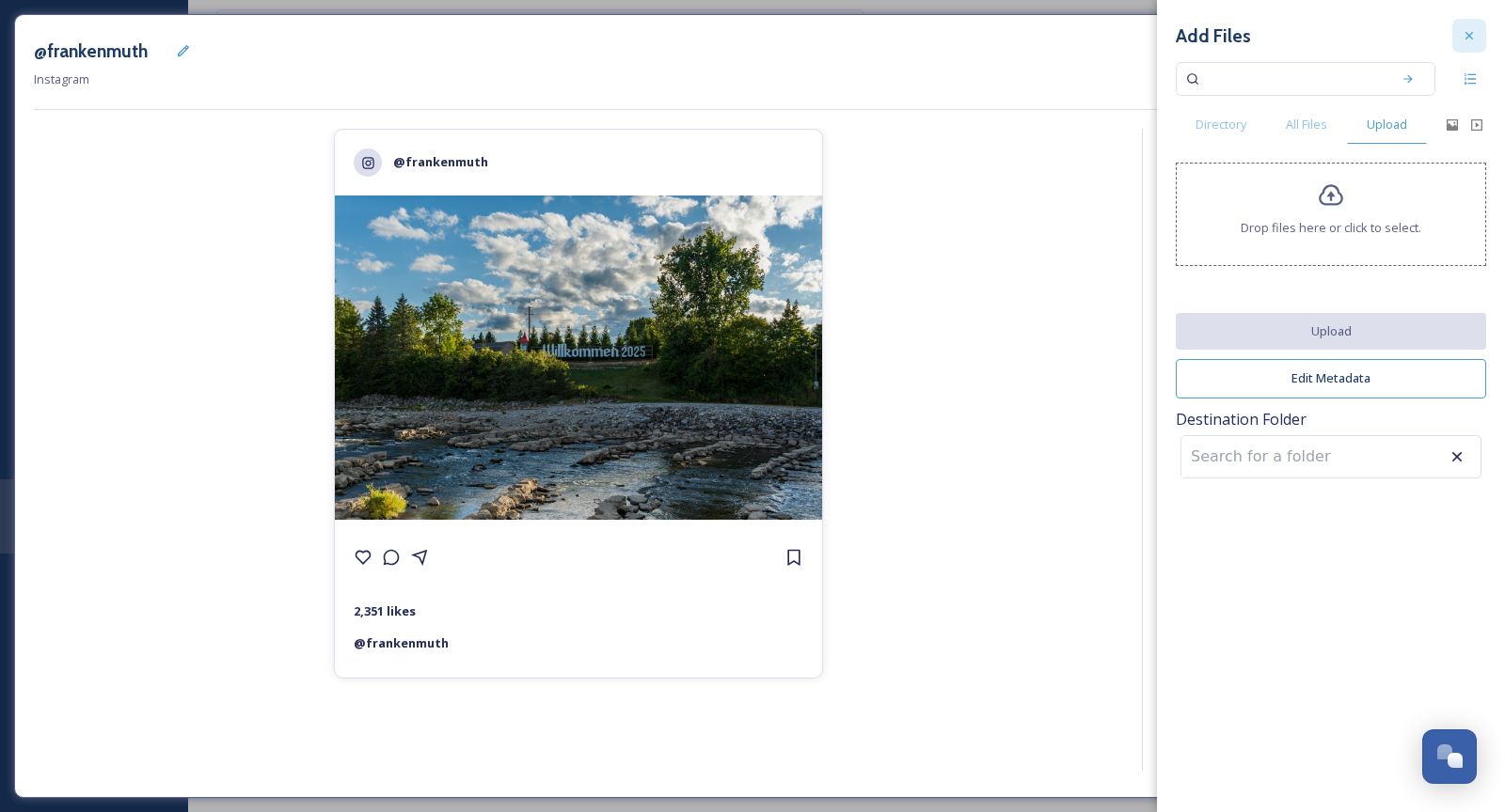
click at [1468, 35] on icon at bounding box center [1470, 35] width 8 height 8
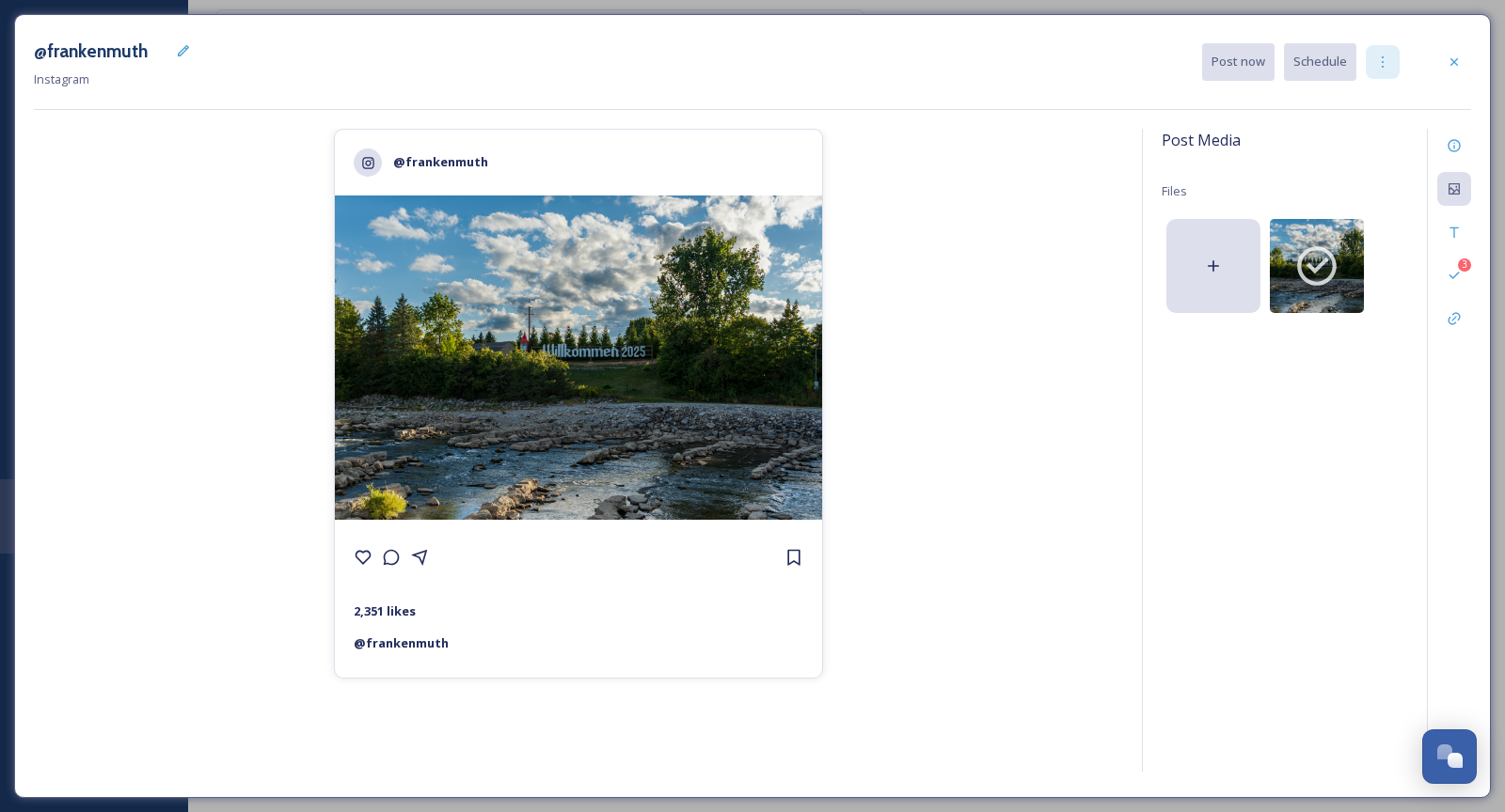
click at [1370, 63] on div at bounding box center [1382, 62] width 34 height 34
click at [1360, 104] on span "Duplicate Post" at bounding box center [1348, 102] width 81 height 18
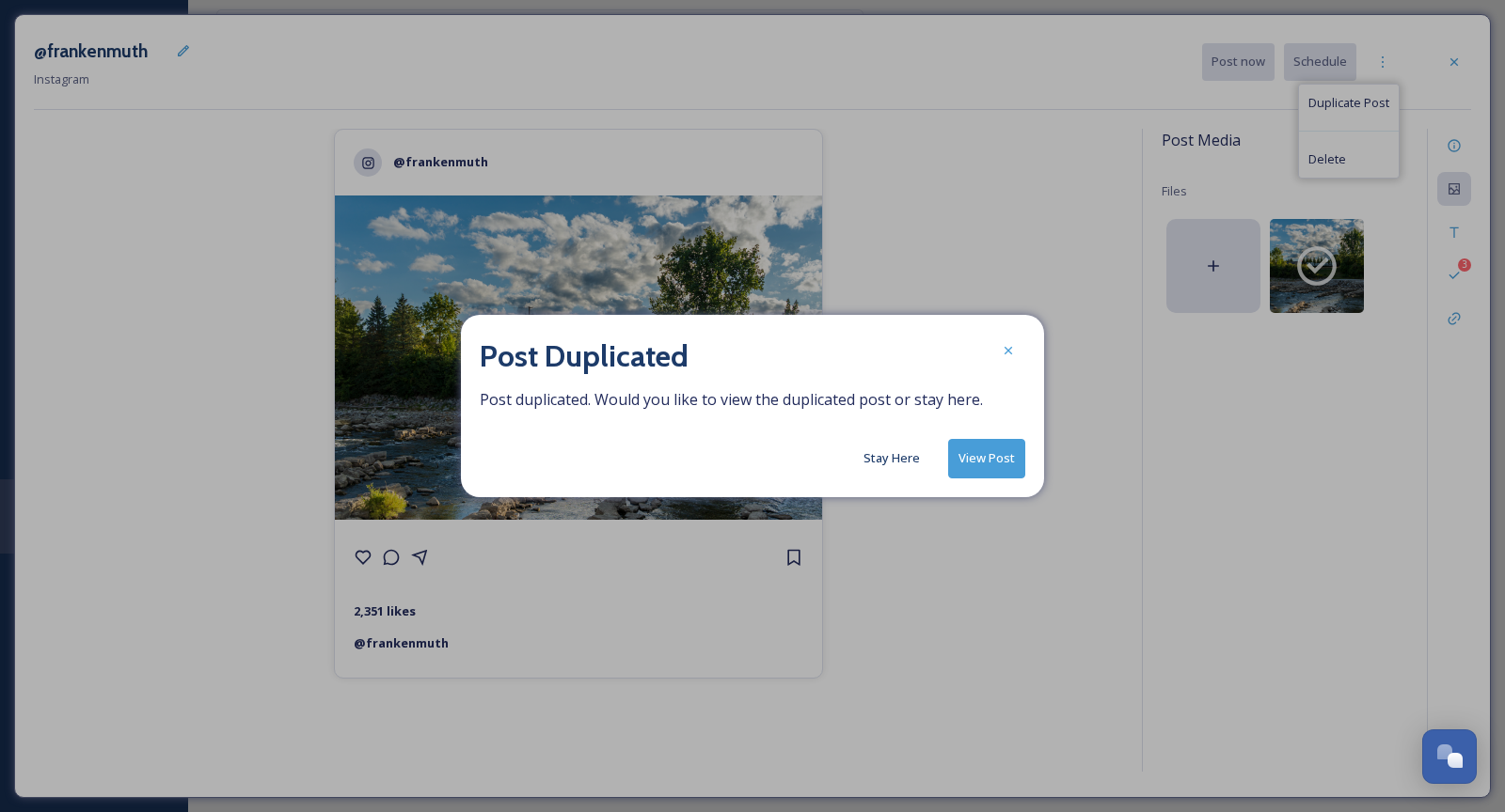
click at [988, 466] on button "View Post" at bounding box center [987, 458] width 77 height 38
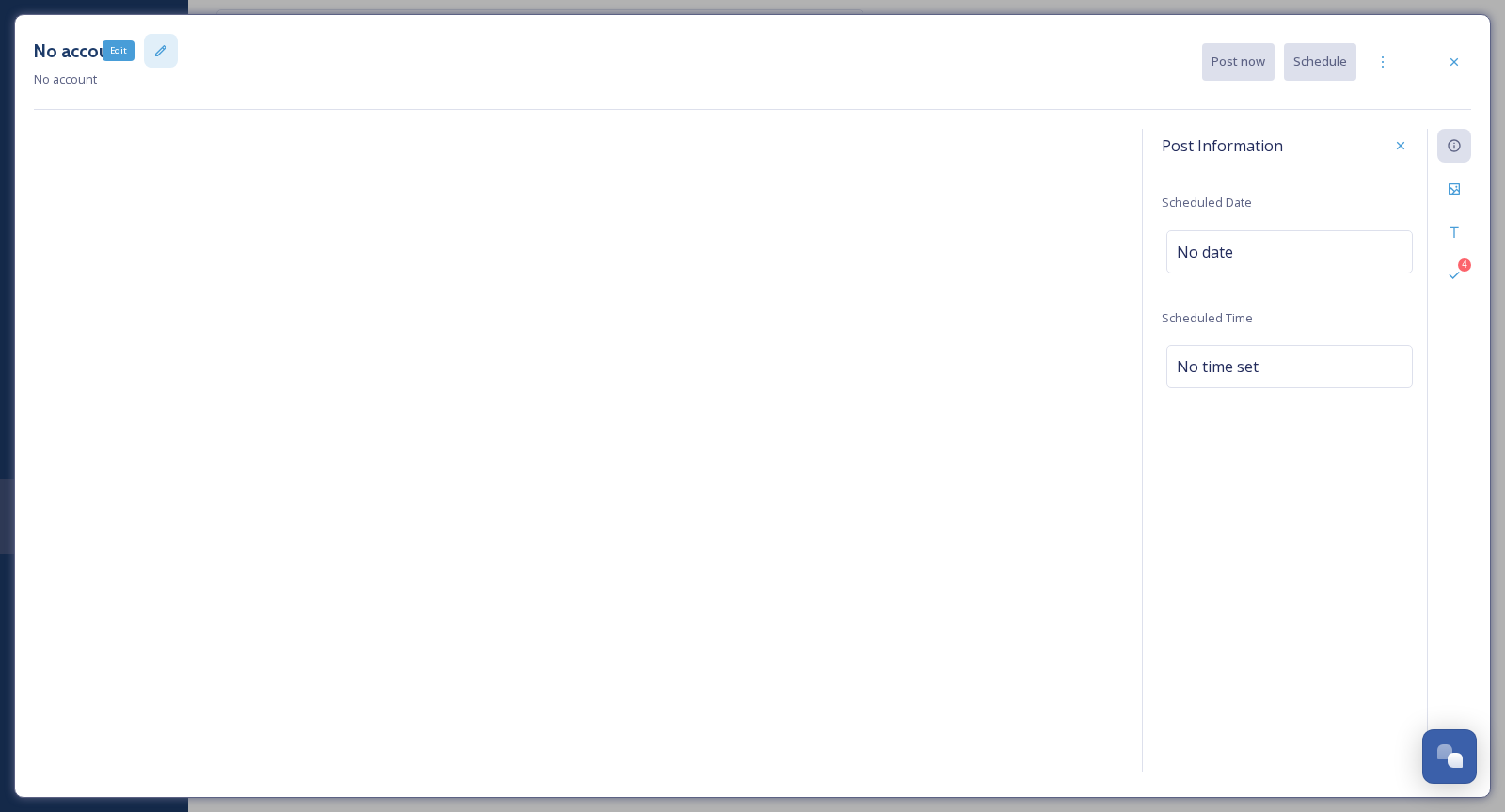
click at [154, 47] on icon at bounding box center [161, 50] width 15 height 15
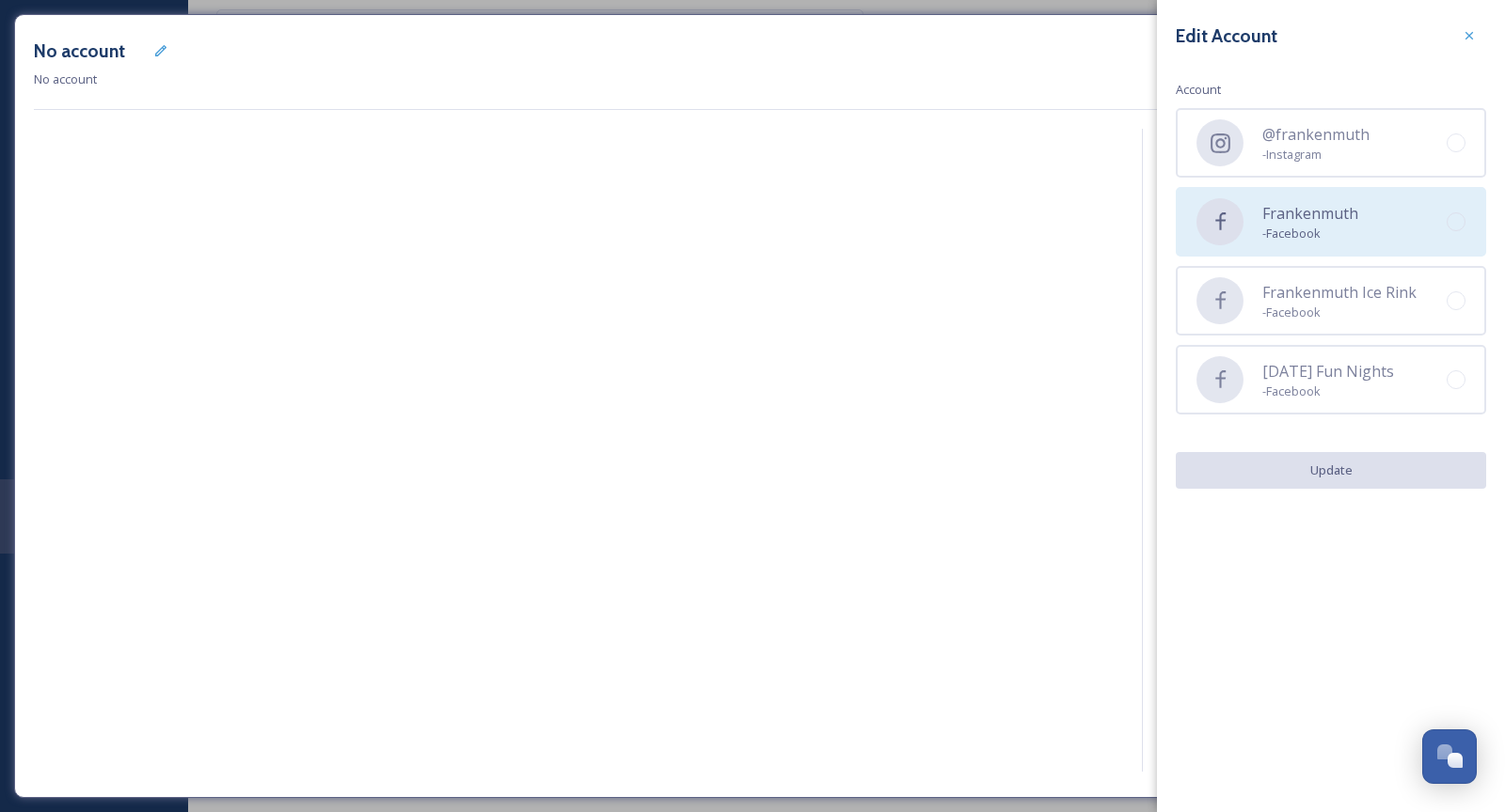
click at [1321, 211] on span "Frankenmuth" at bounding box center [1310, 213] width 96 height 23
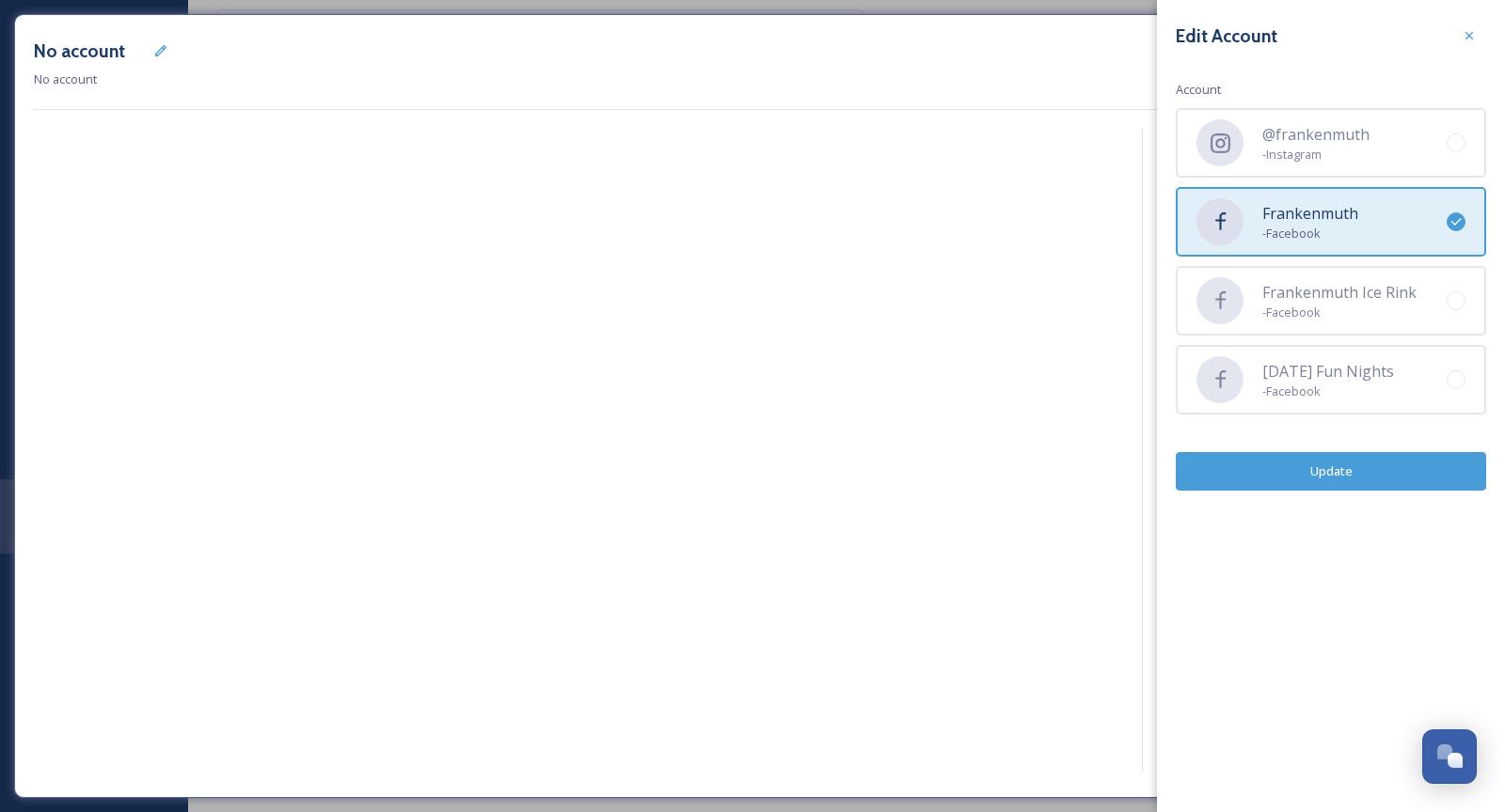
click at [1334, 459] on button "Update" at bounding box center [1331, 471] width 310 height 38
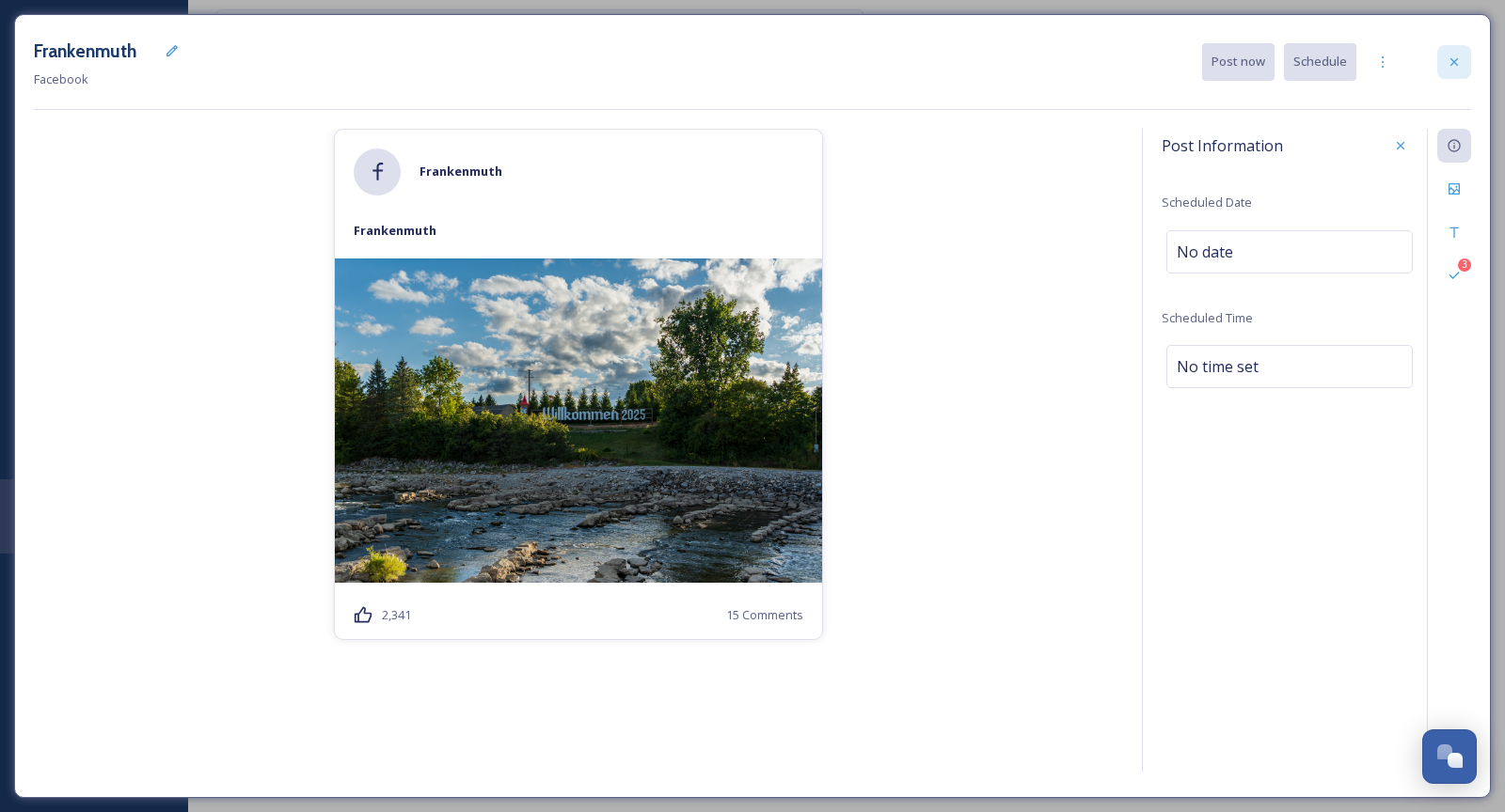
click at [1459, 68] on icon at bounding box center [1454, 61] width 15 height 15
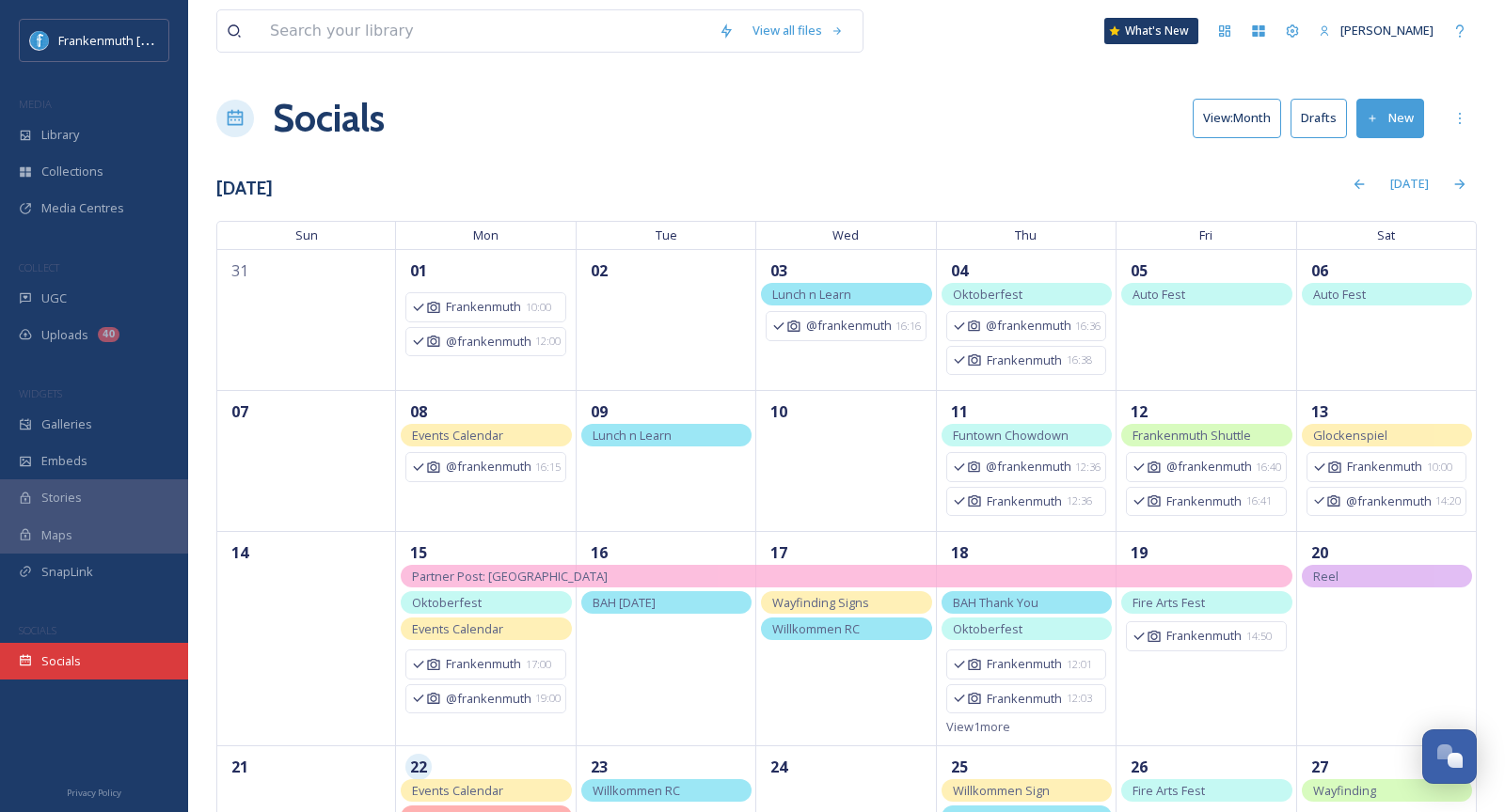
click at [94, 662] on div "Socials" at bounding box center [94, 661] width 188 height 36
